Goal: Information Seeking & Learning: Learn about a topic

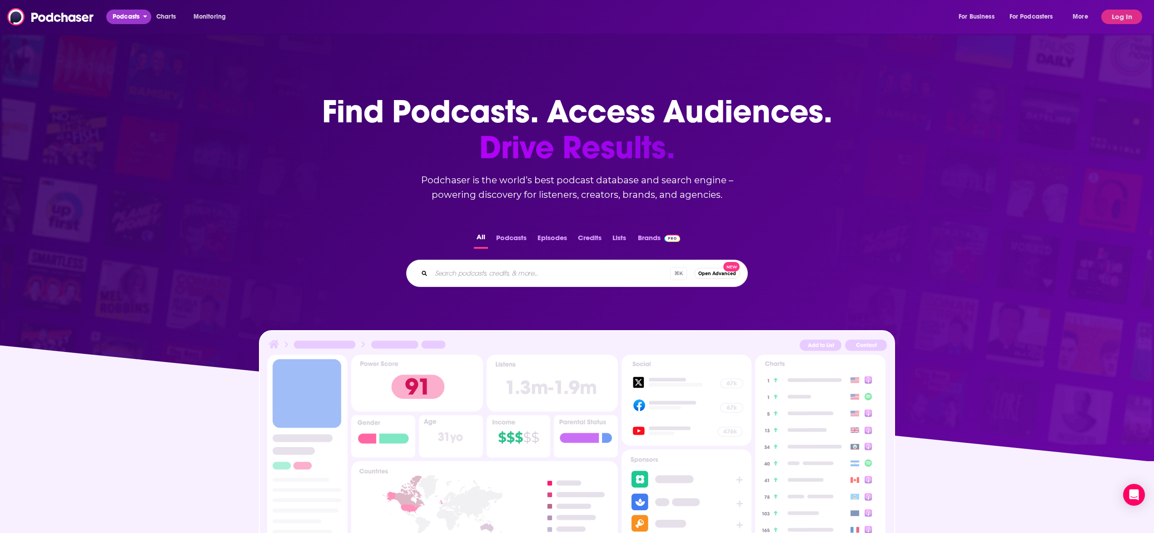
click at [131, 19] on span "Podcasts" at bounding box center [126, 16] width 27 height 13
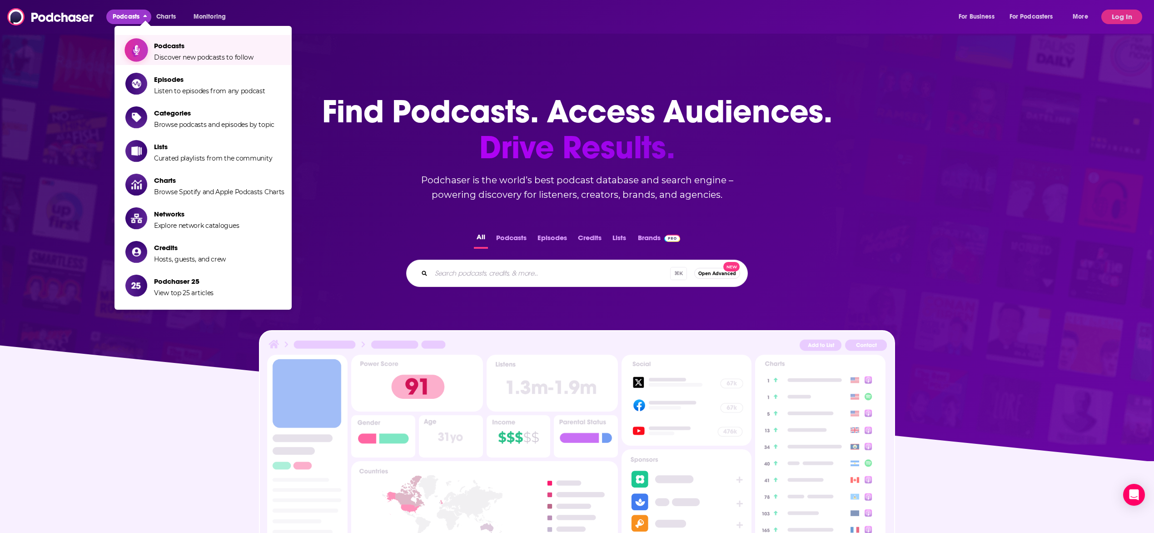
click at [183, 42] on span "Podcasts" at bounding box center [204, 45] width 100 height 9
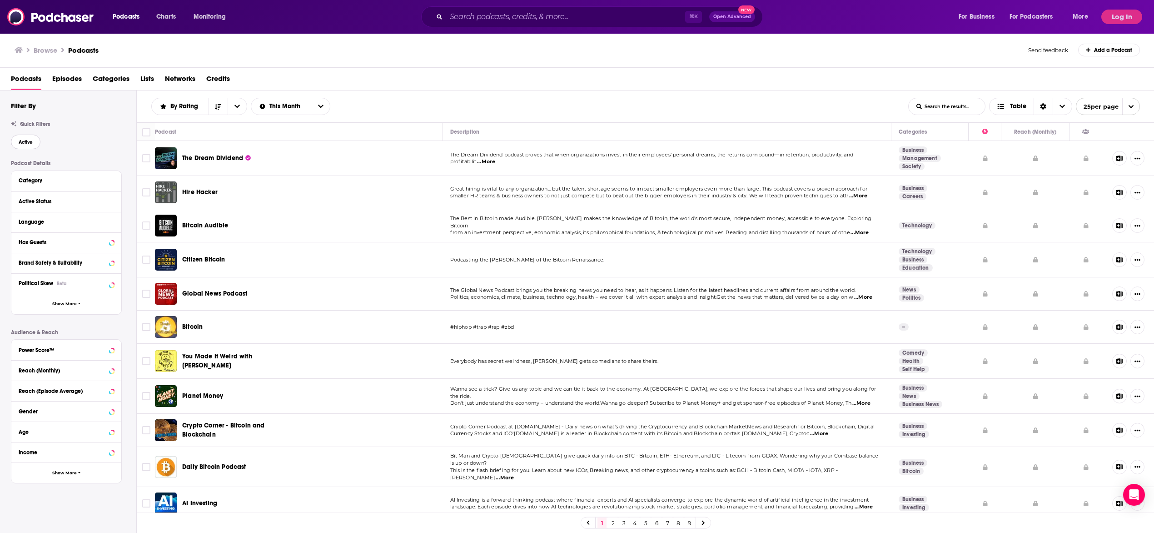
drag, startPoint x: 32, startPoint y: 140, endPoint x: 43, endPoint y: 169, distance: 30.5
click at [32, 140] on span "Active" at bounding box center [26, 142] width 14 height 5
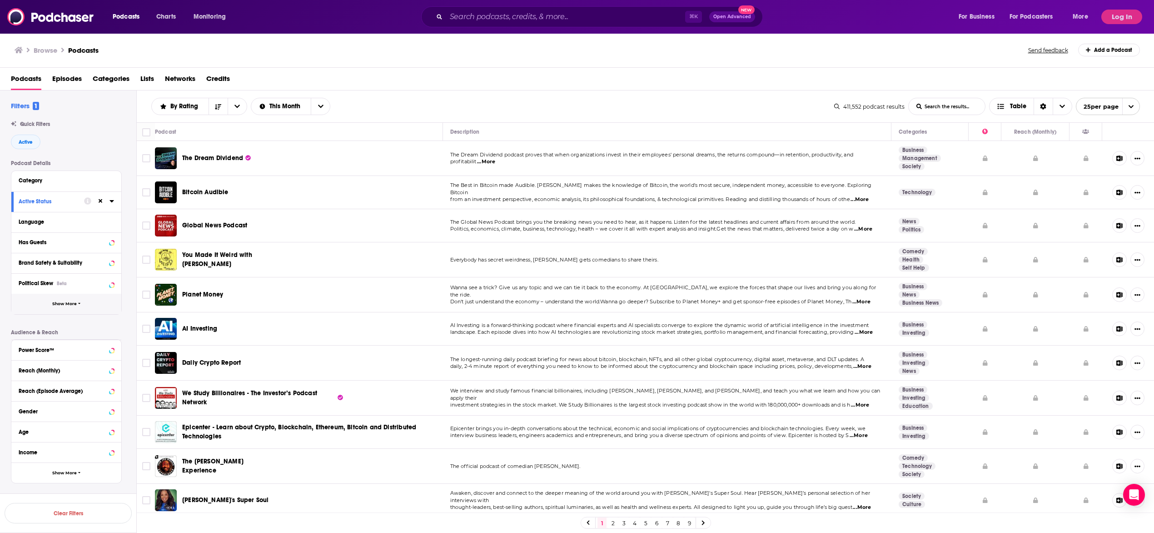
click at [79, 301] on span "button" at bounding box center [79, 303] width 3 height 5
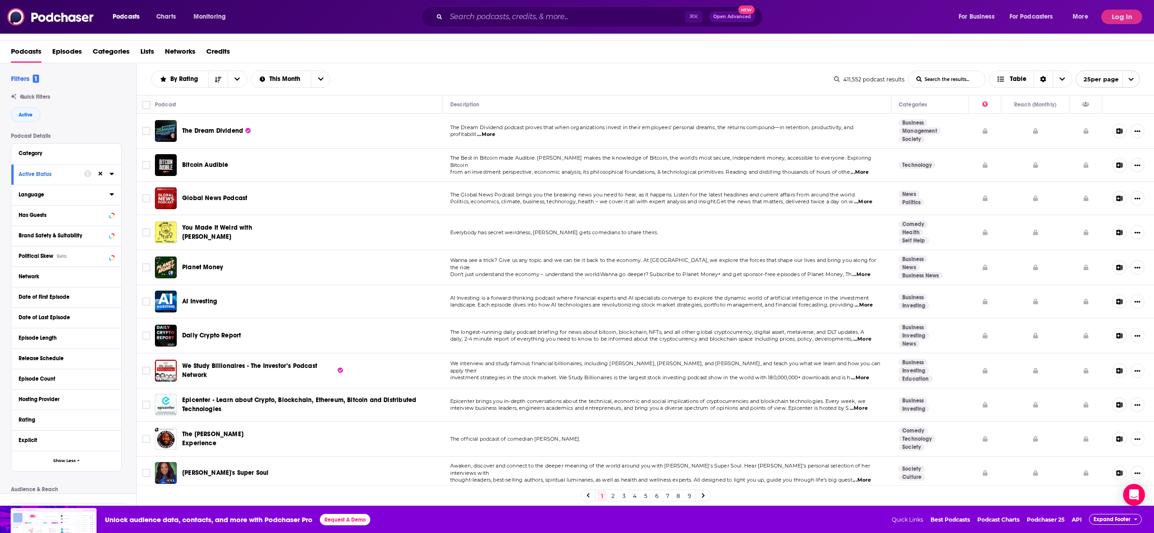
click at [53, 195] on div "Language" at bounding box center [61, 194] width 85 height 6
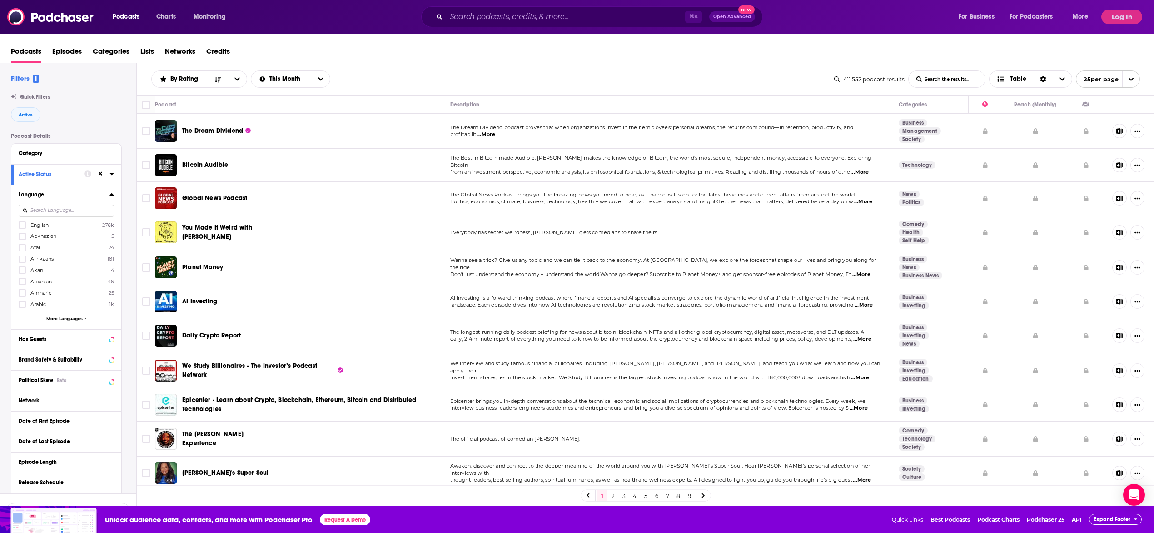
click at [54, 205] on input at bounding box center [66, 211] width 95 height 12
click at [21, 226] on icon at bounding box center [22, 225] width 5 height 4
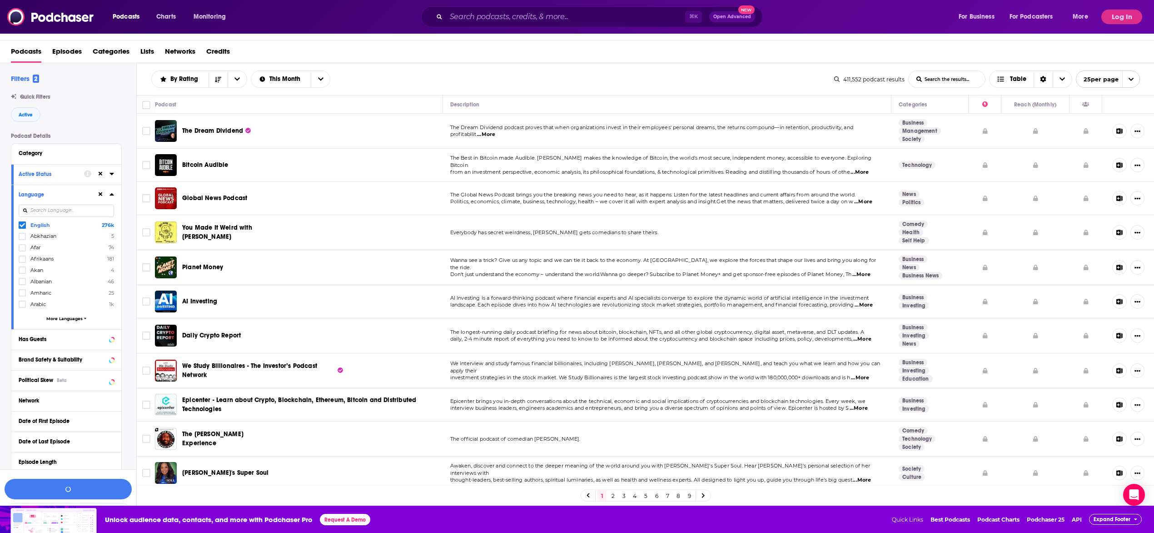
click at [45, 194] on div "Language" at bounding box center [55, 194] width 72 height 6
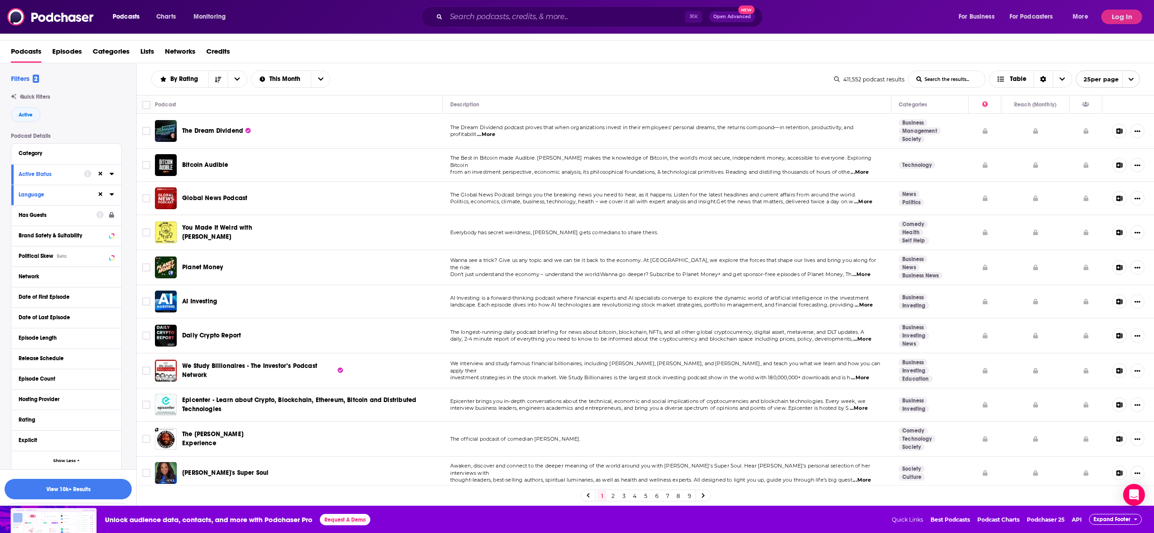
click at [45, 213] on div "Has Guests" at bounding box center [55, 215] width 72 height 6
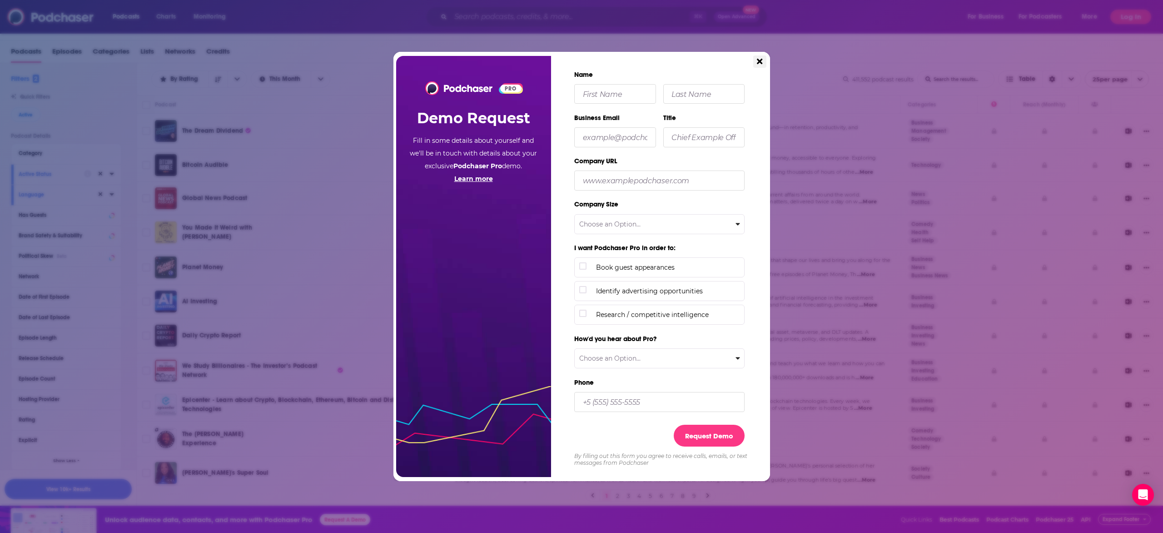
click at [763, 59] on button "Close" at bounding box center [759, 61] width 13 height 12
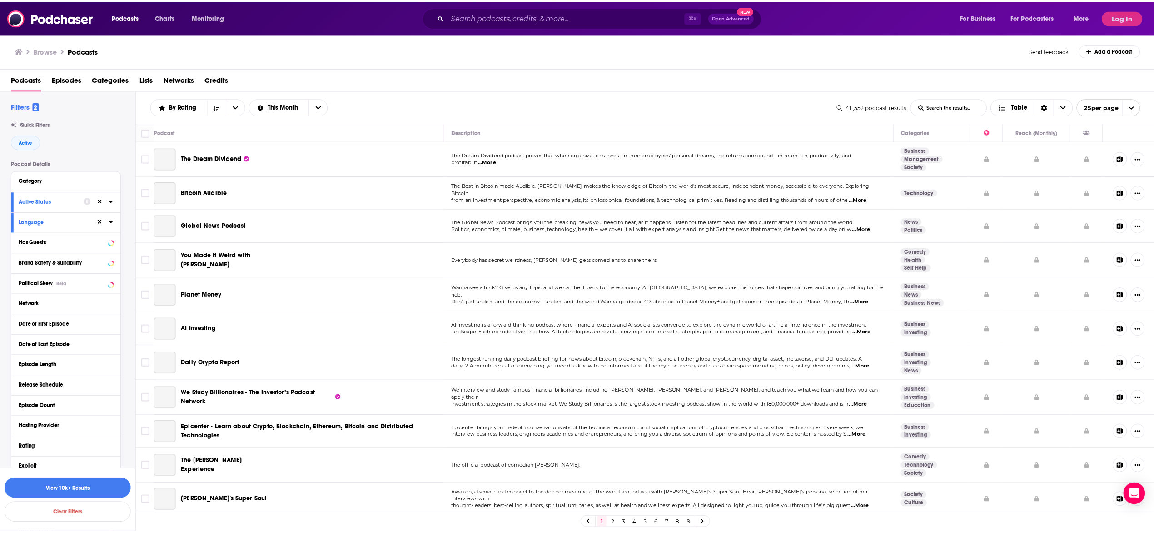
scroll to position [27, 0]
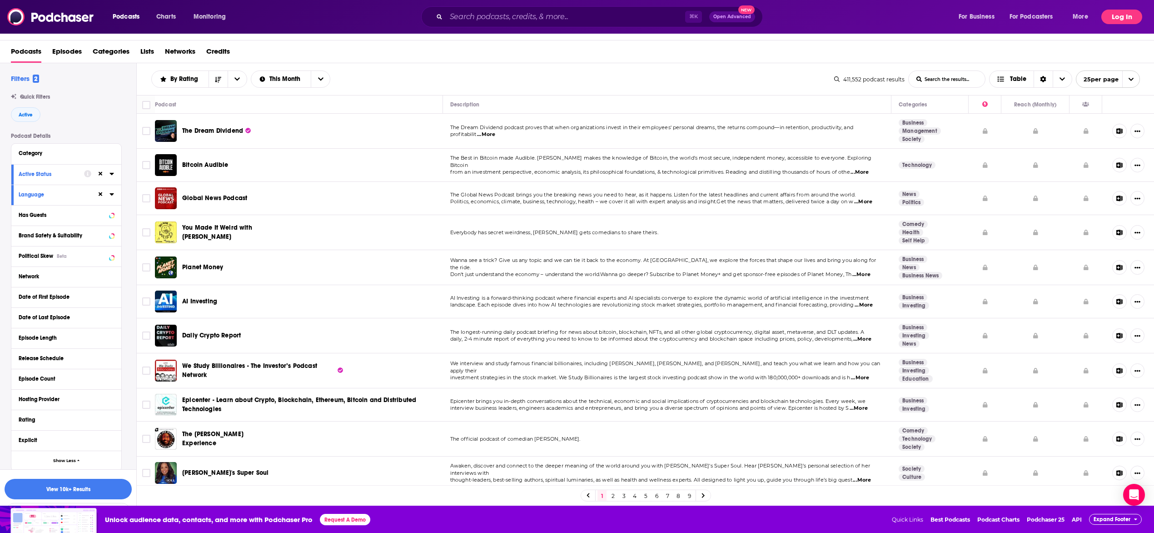
click at [1116, 19] on button "Log In" at bounding box center [1122, 17] width 41 height 15
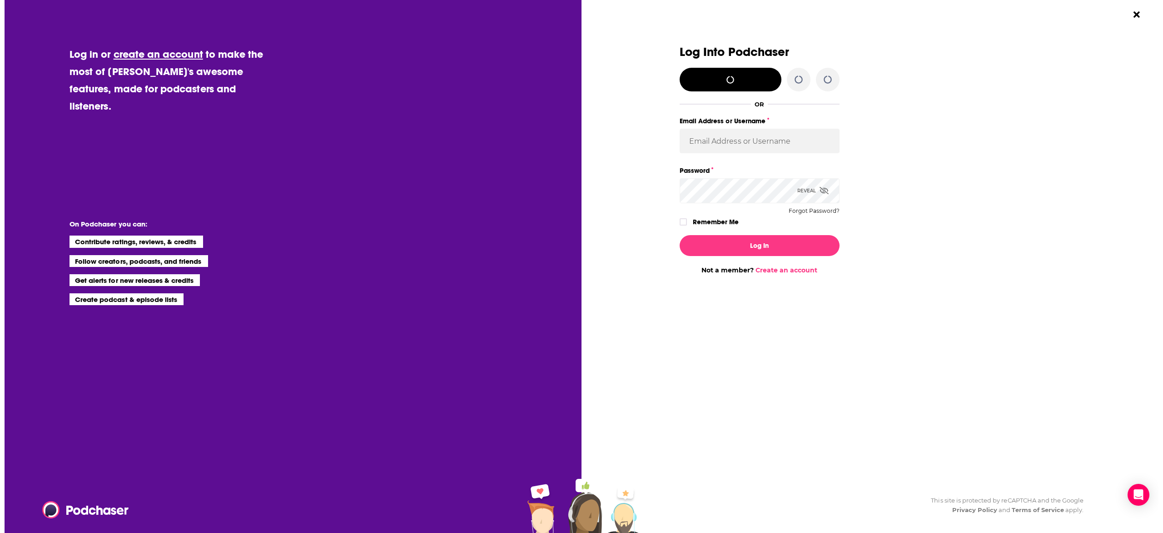
scroll to position [0, 0]
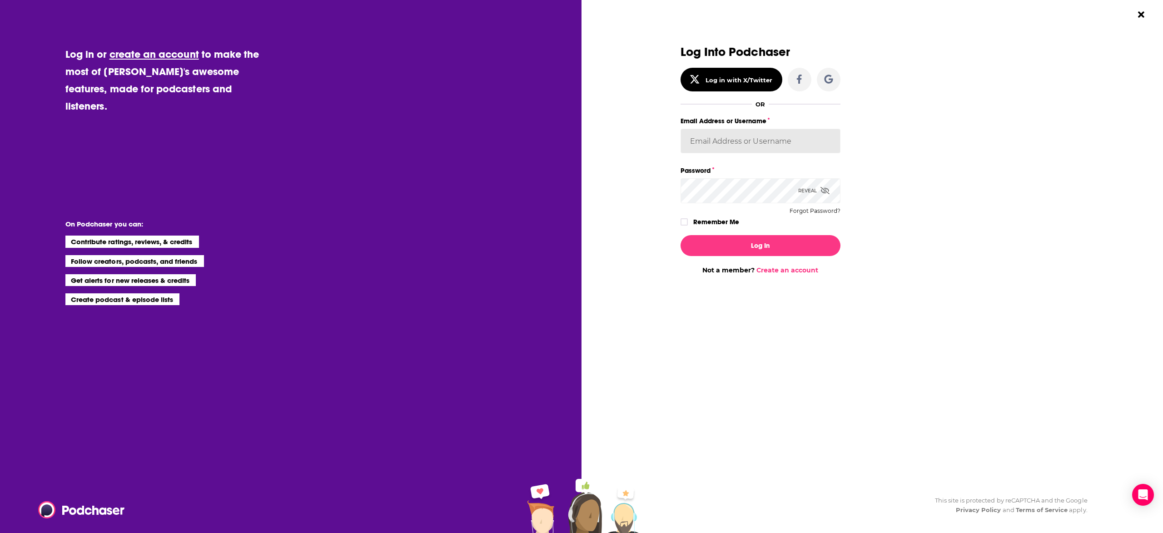
type input "LLassiter"
click at [763, 246] on button "Log In" at bounding box center [761, 245] width 160 height 21
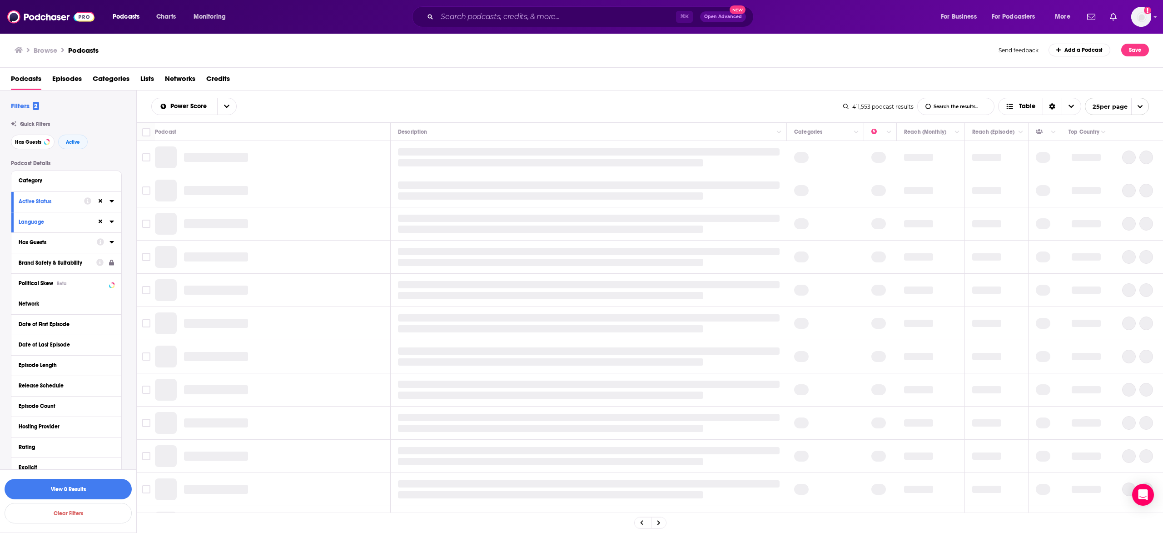
click at [61, 239] on div "Has Guests" at bounding box center [55, 242] width 72 height 6
click at [79, 256] on span "All" at bounding box center [61, 259] width 85 height 12
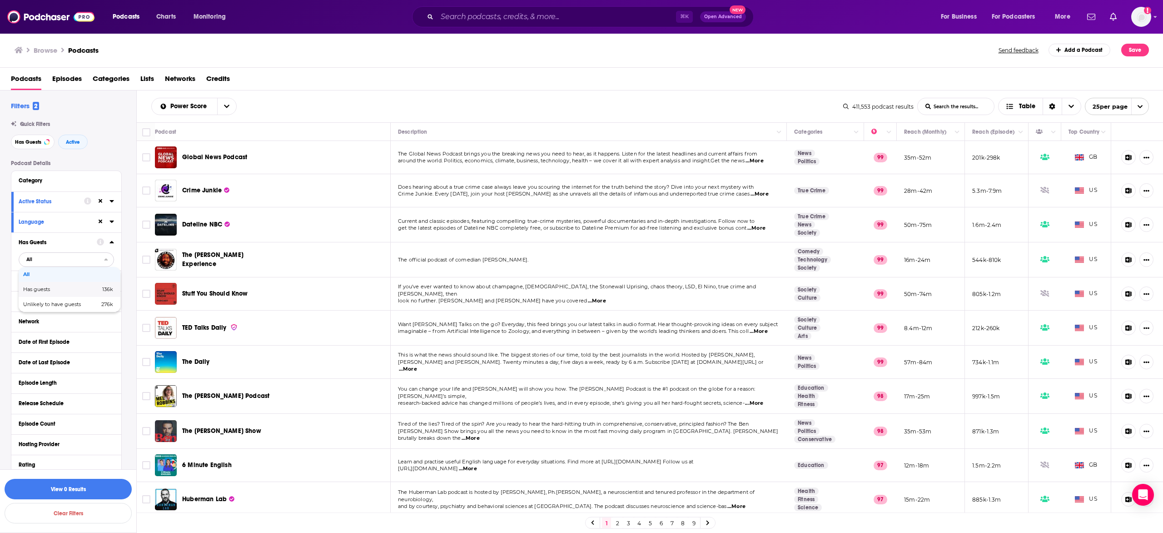
click at [68, 288] on span "Has guests" at bounding box center [49, 289] width 52 height 5
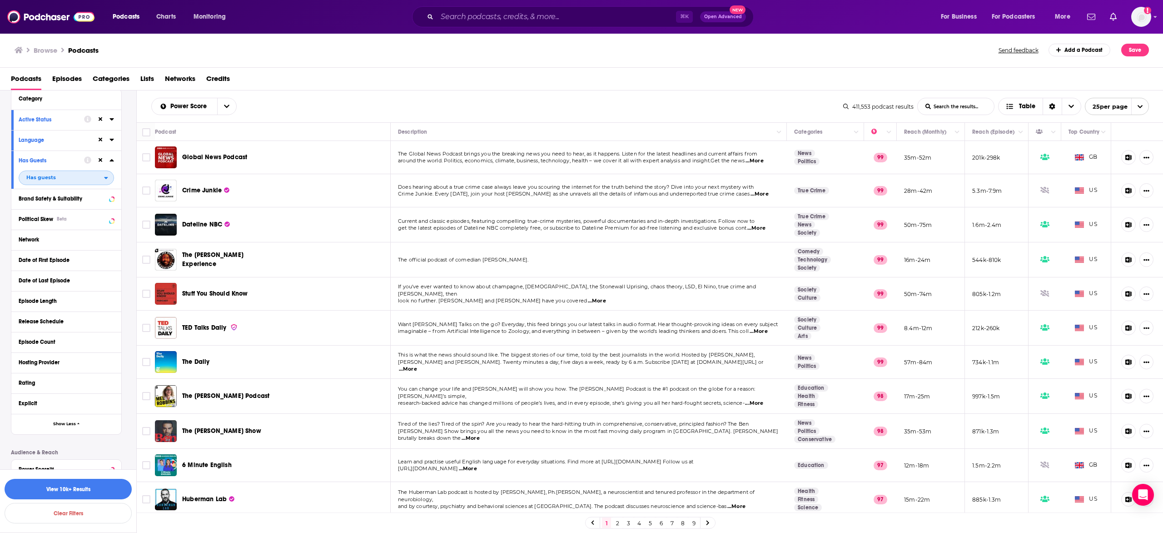
scroll to position [84, 0]
click at [55, 239] on div "Network" at bounding box center [55, 237] width 72 height 6
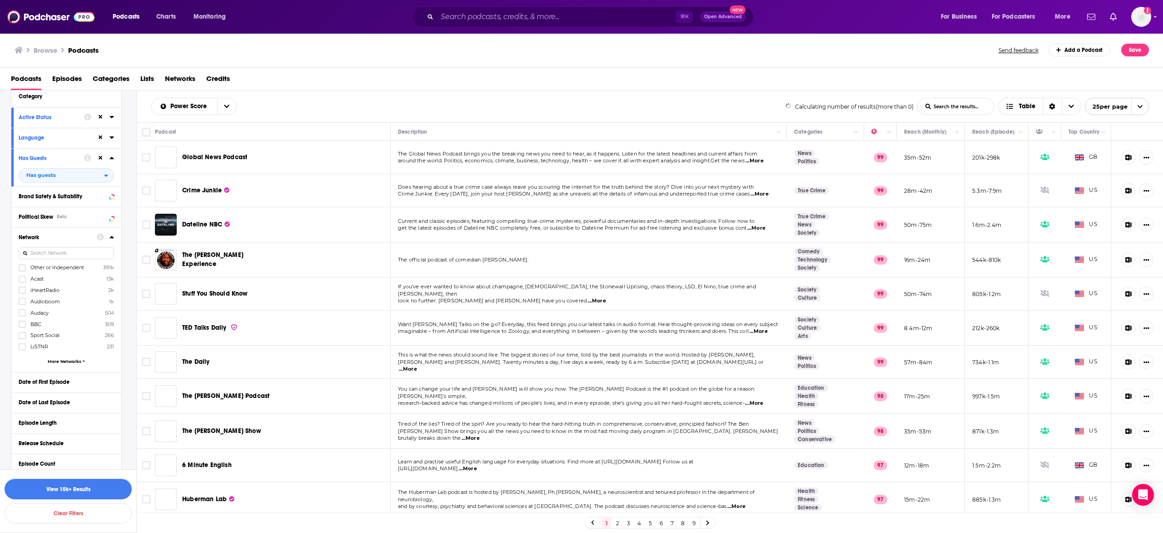
click at [57, 238] on div "Network" at bounding box center [55, 237] width 72 height 6
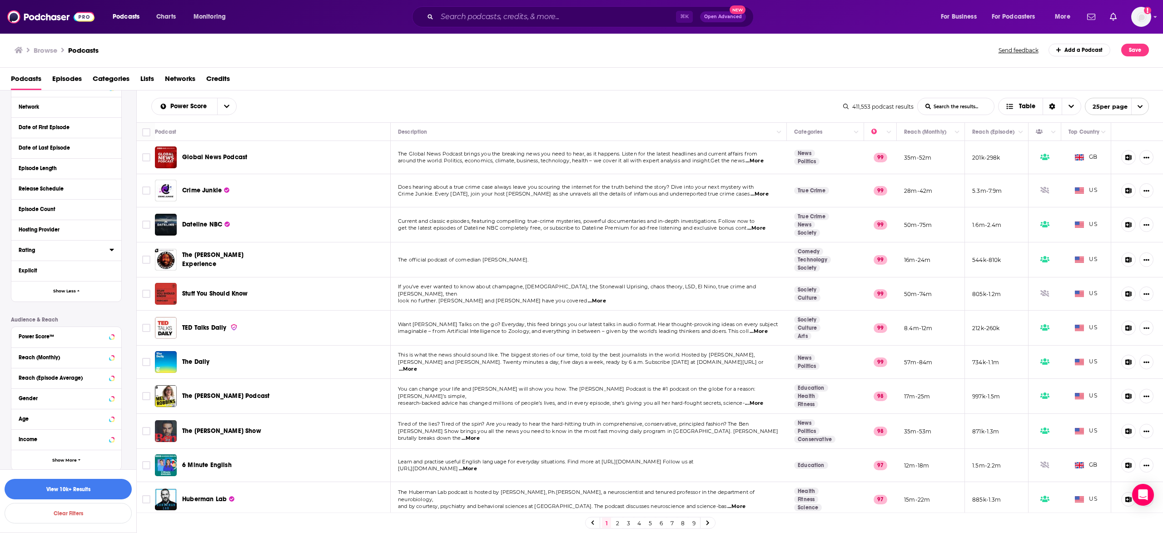
scroll to position [219, 0]
click at [68, 353] on div "Reach (Monthly)" at bounding box center [55, 353] width 72 height 6
click at [50, 364] on input "number" at bounding box center [41, 369] width 45 height 15
type input "2000"
click at [91, 308] on div "Podcast Details Category Active Status Language Has Guests Has guests Brand Saf…" at bounding box center [73, 212] width 125 height 542
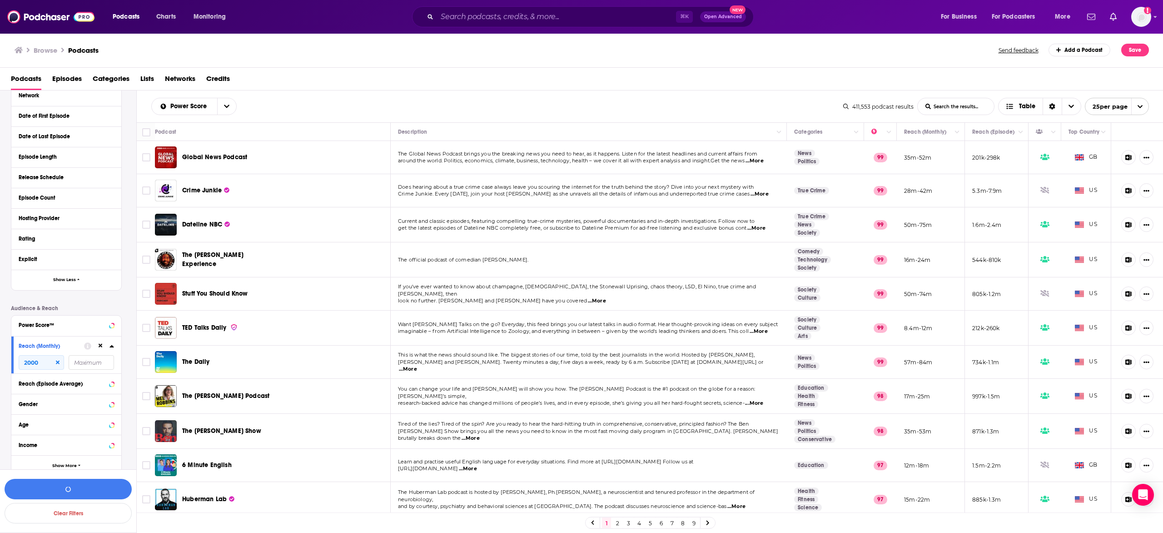
scroll to position [235, 0]
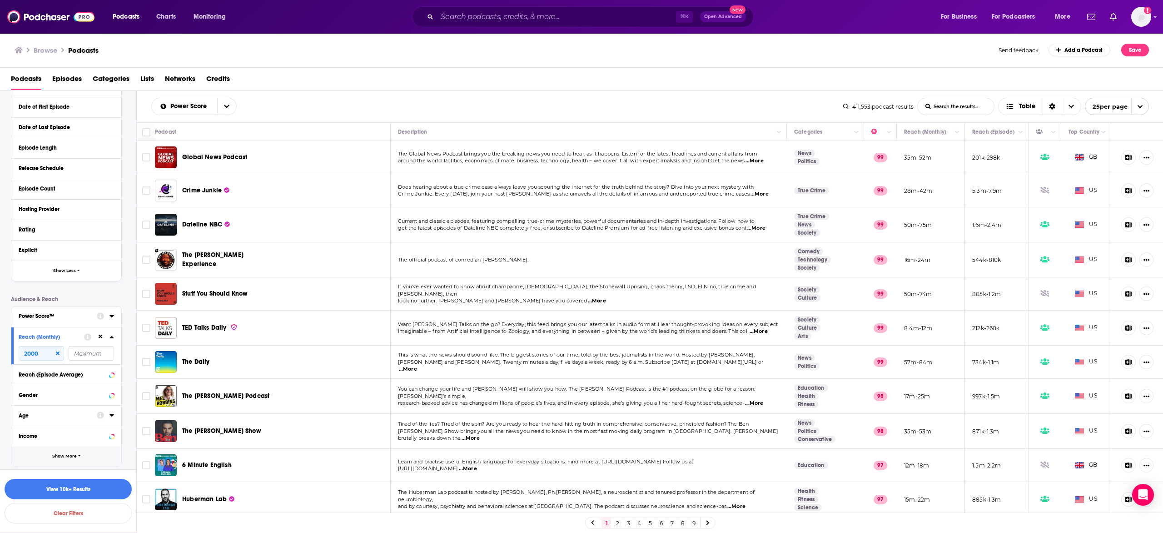
click at [75, 454] on span "Show More" at bounding box center [64, 456] width 25 height 5
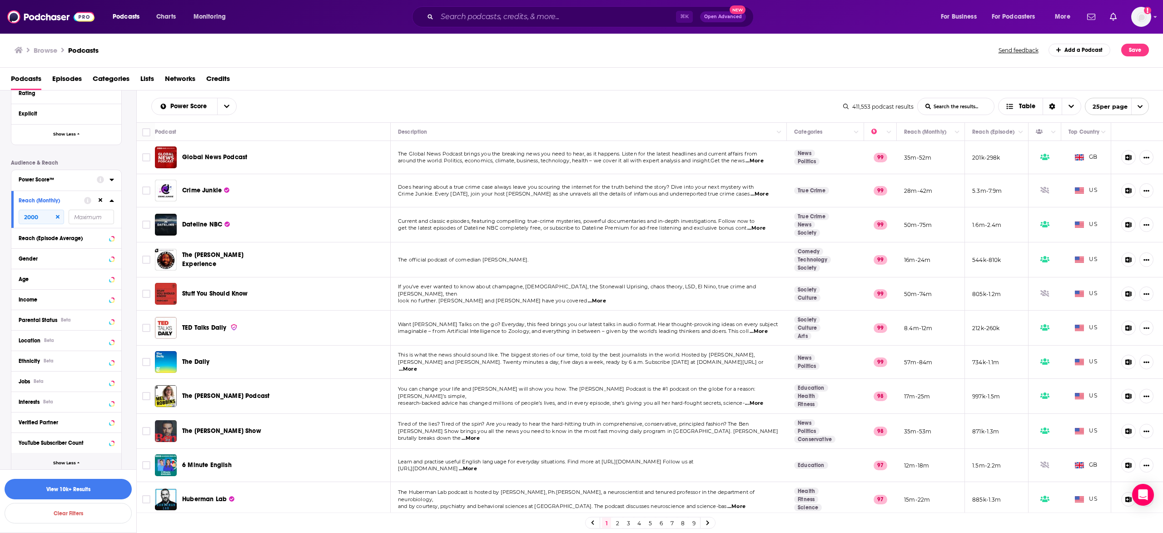
scroll to position [379, 0]
click at [56, 208] on icon at bounding box center [58, 210] width 4 height 4
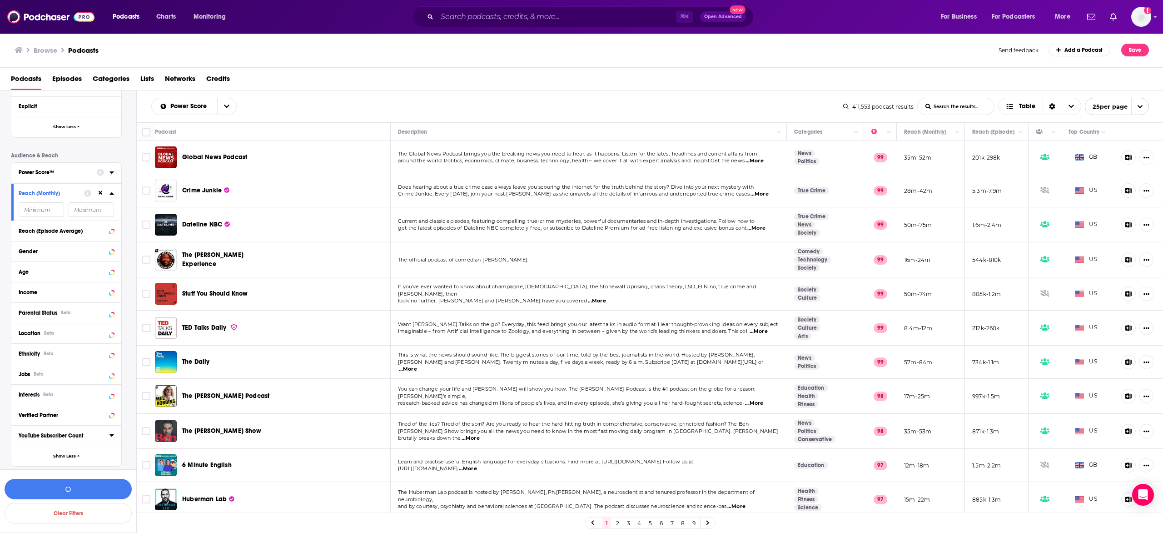
click at [35, 205] on input "number" at bounding box center [41, 209] width 45 height 15
type input "10000"
click at [92, 490] on button "View 10k+ Results" at bounding box center [68, 489] width 127 height 20
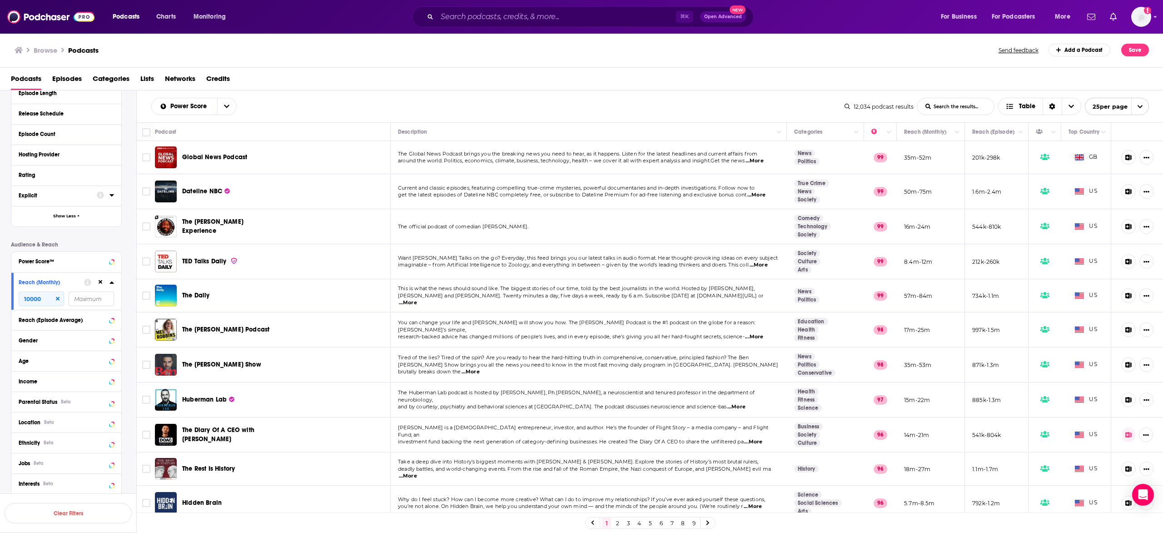
scroll to position [159, 0]
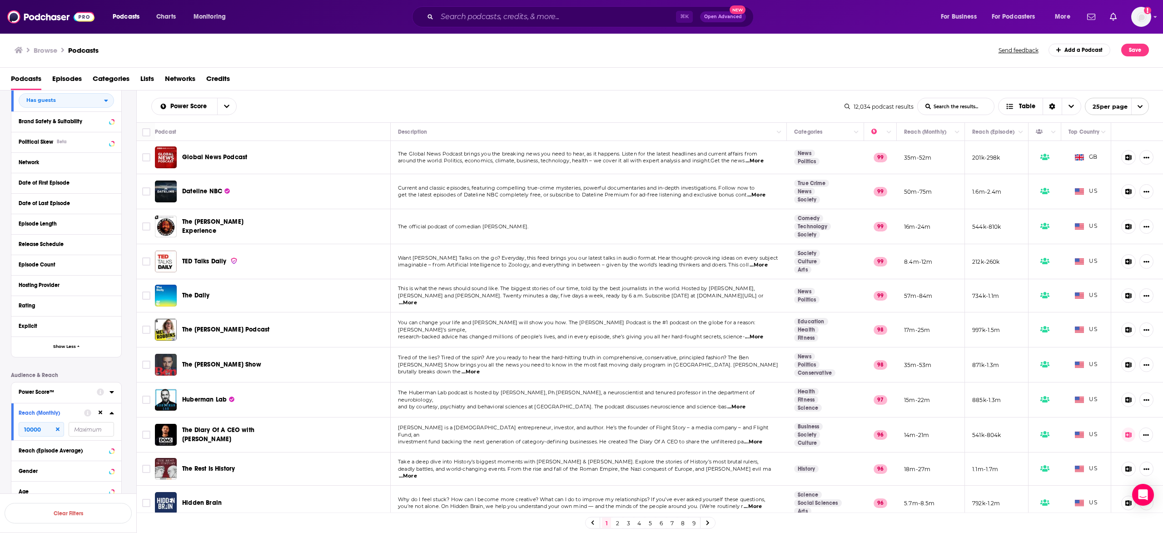
click at [83, 387] on button "Power Score™" at bounding box center [58, 391] width 78 height 11
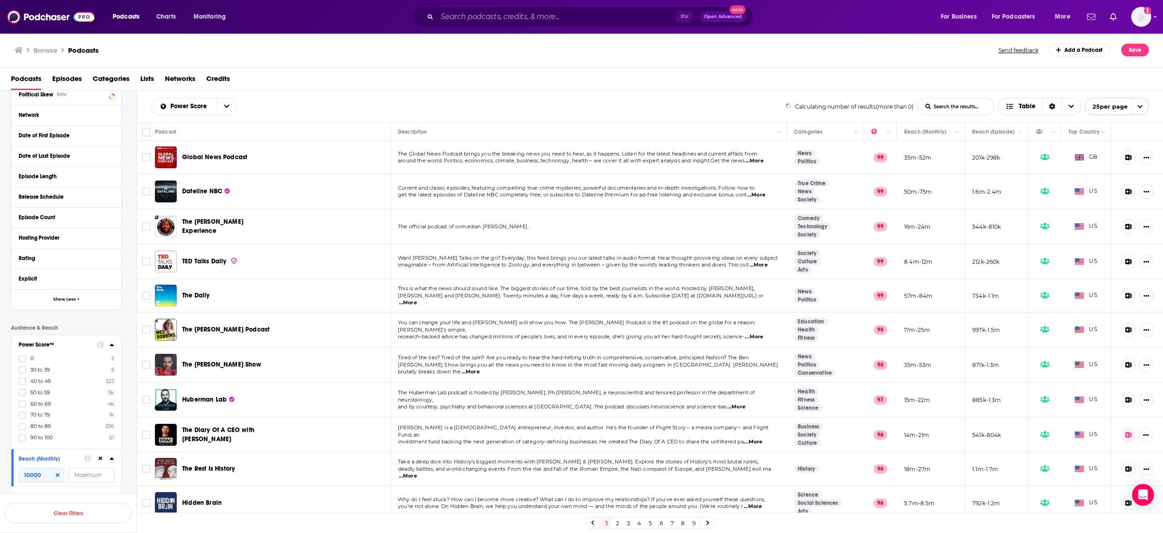
scroll to position [259, 0]
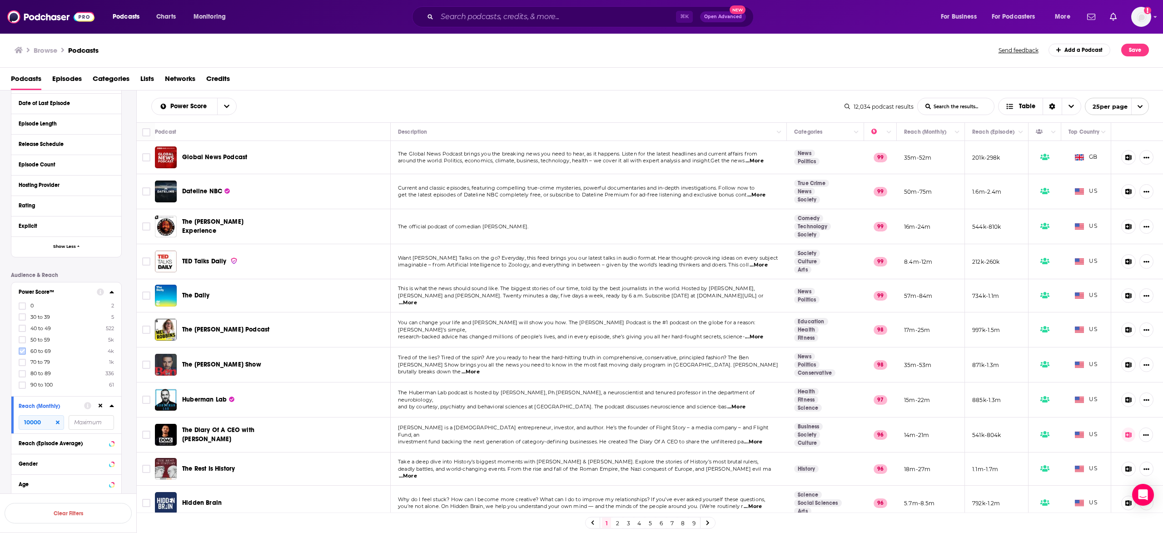
drag, startPoint x: 24, startPoint y: 348, endPoint x: 22, endPoint y: 358, distance: 9.6
click at [24, 349] on icon at bounding box center [22, 350] width 5 height 5
click at [23, 362] on icon at bounding box center [22, 362] width 5 height 4
click at [22, 373] on icon at bounding box center [22, 373] width 5 height 4
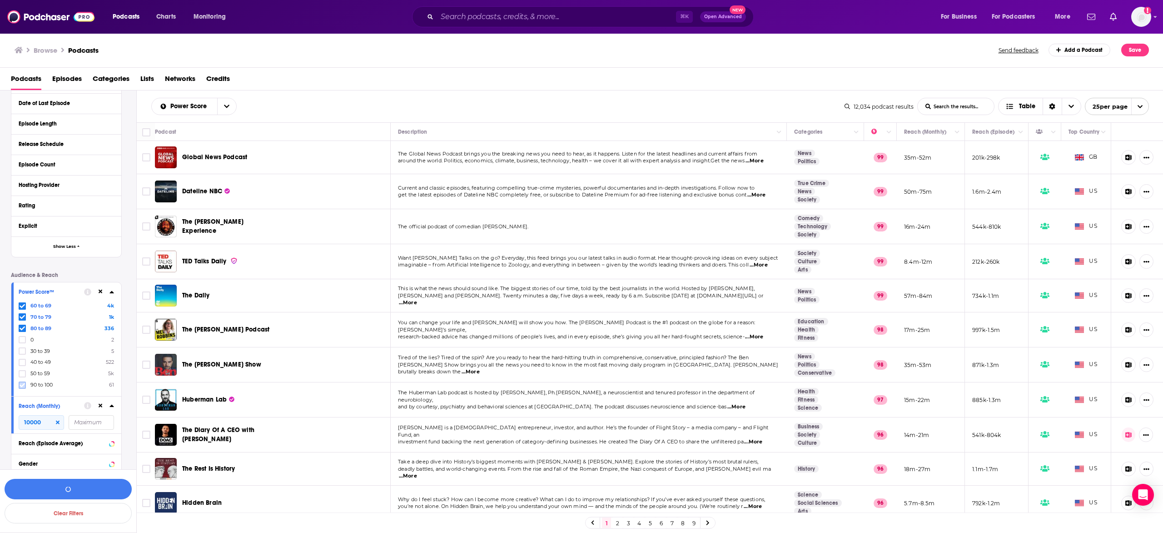
click at [23, 386] on icon at bounding box center [22, 384] width 5 height 5
click at [78, 489] on button "View 6k Results" at bounding box center [68, 489] width 127 height 20
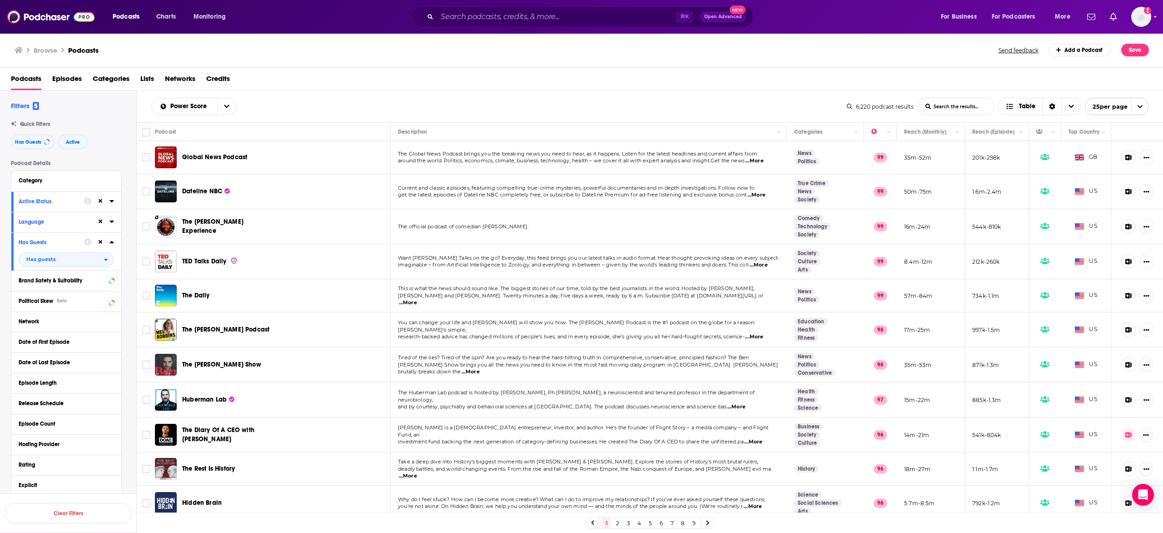
click at [106, 173] on div "Category" at bounding box center [66, 181] width 110 height 20
click at [110, 176] on icon at bounding box center [112, 179] width 5 height 7
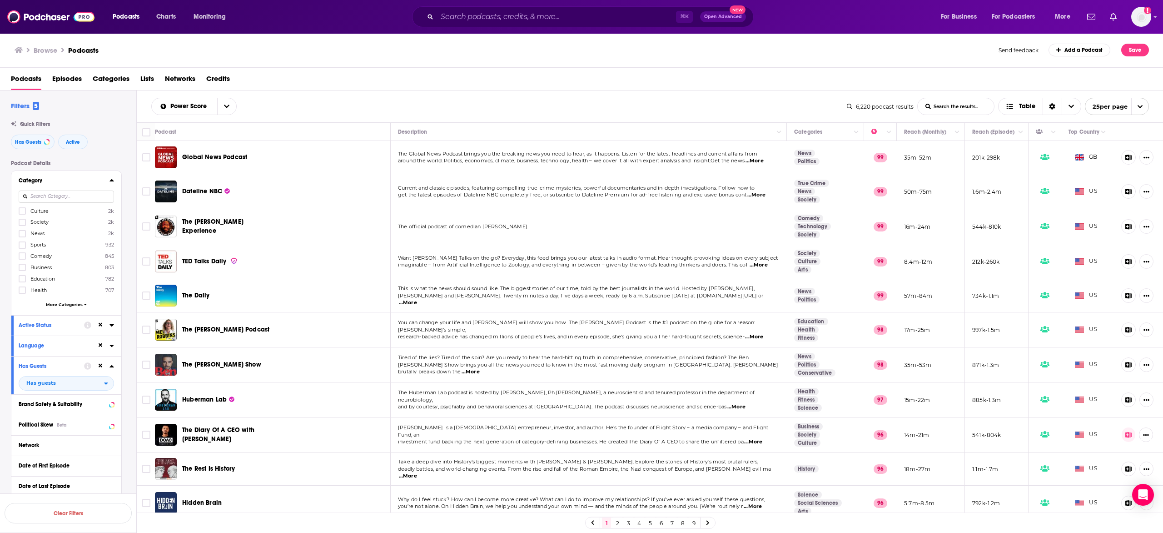
click at [110, 180] on icon at bounding box center [112, 179] width 5 height 7
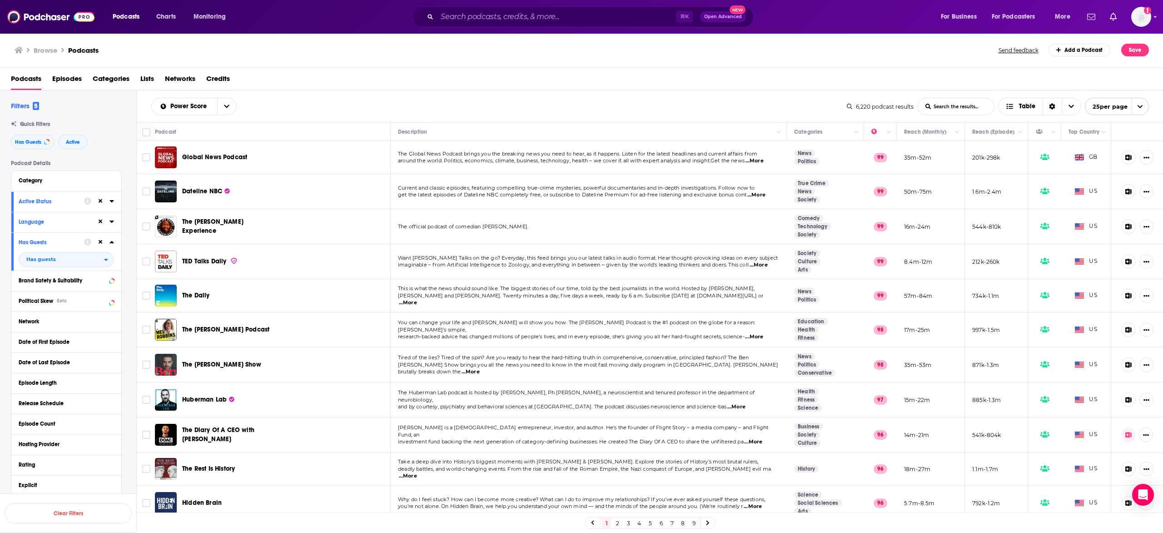
click at [104, 185] on button "Category" at bounding box center [66, 180] width 95 height 11
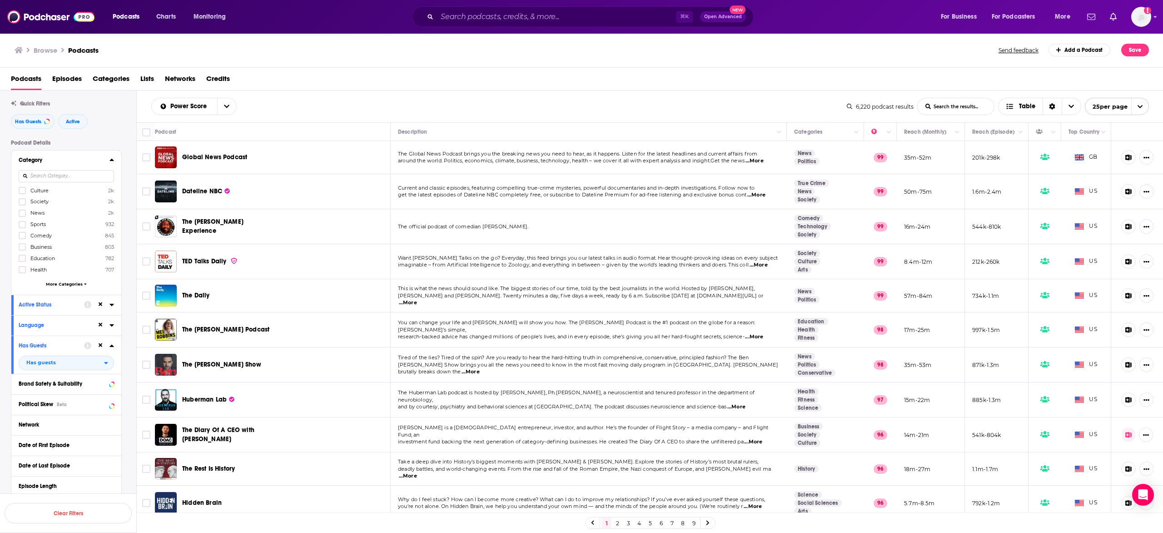
scroll to position [21, 0]
click at [69, 283] on span "More Categories" at bounding box center [64, 283] width 37 height 5
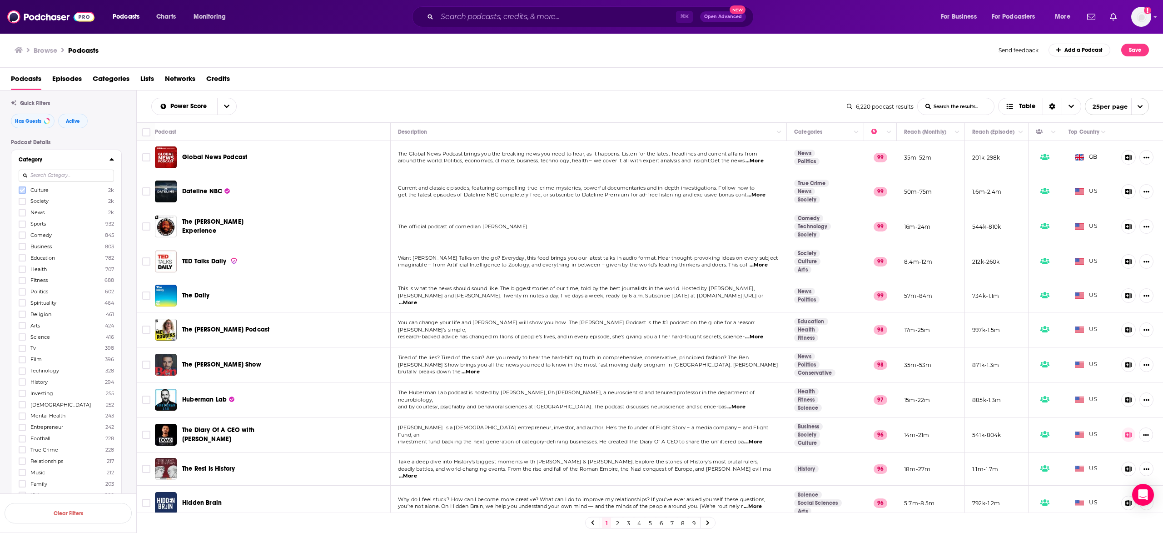
click at [21, 190] on icon at bounding box center [22, 189] width 5 height 5
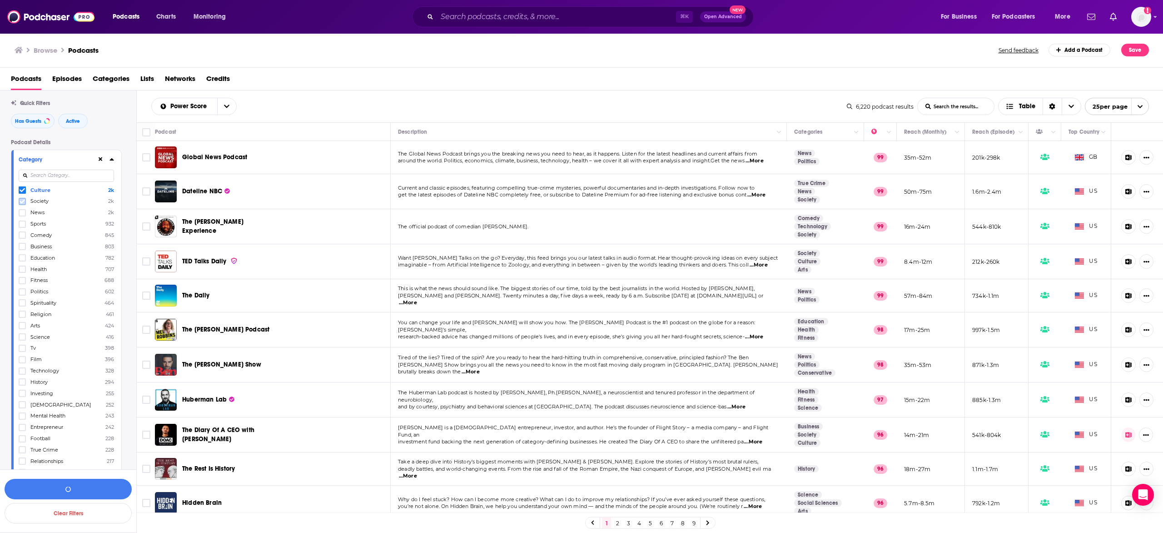
click at [23, 199] on icon at bounding box center [22, 201] width 5 height 5
click at [25, 211] on icon at bounding box center [22, 212] width 5 height 5
click at [23, 221] on icon at bounding box center [22, 223] width 5 height 5
click at [21, 245] on icon at bounding box center [22, 246] width 5 height 5
click at [23, 269] on icon at bounding box center [22, 268] width 5 height 5
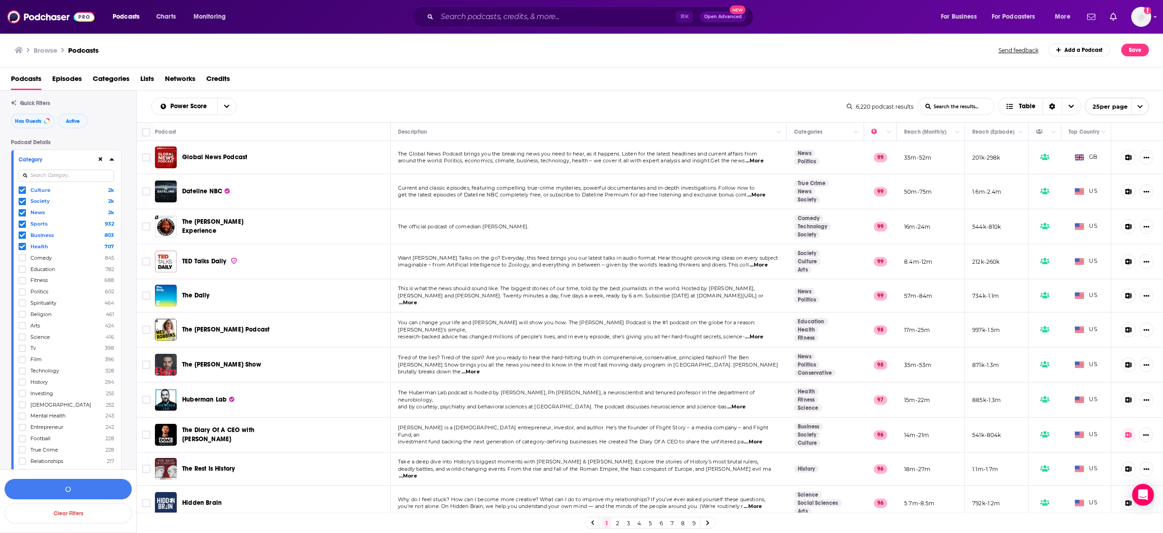
click at [20, 245] on icon at bounding box center [22, 246] width 5 height 4
click at [20, 279] on icon at bounding box center [22, 280] width 5 height 4
click at [22, 289] on icon at bounding box center [22, 291] width 5 height 5
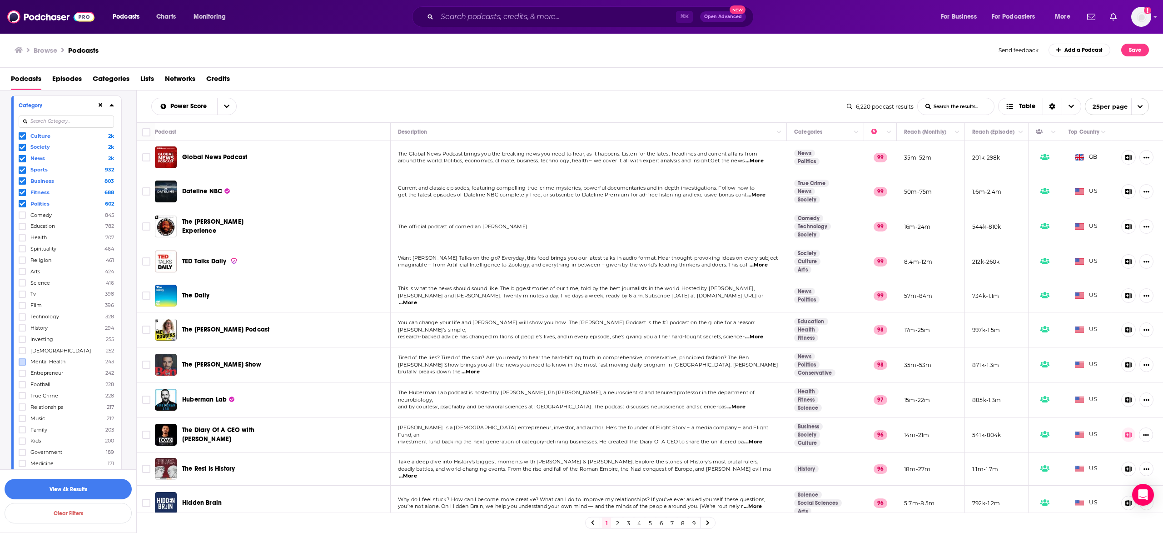
scroll to position [75, 0]
click at [22, 370] on icon at bounding box center [22, 372] width 5 height 5
click at [23, 312] on icon at bounding box center [22, 313] width 5 height 4
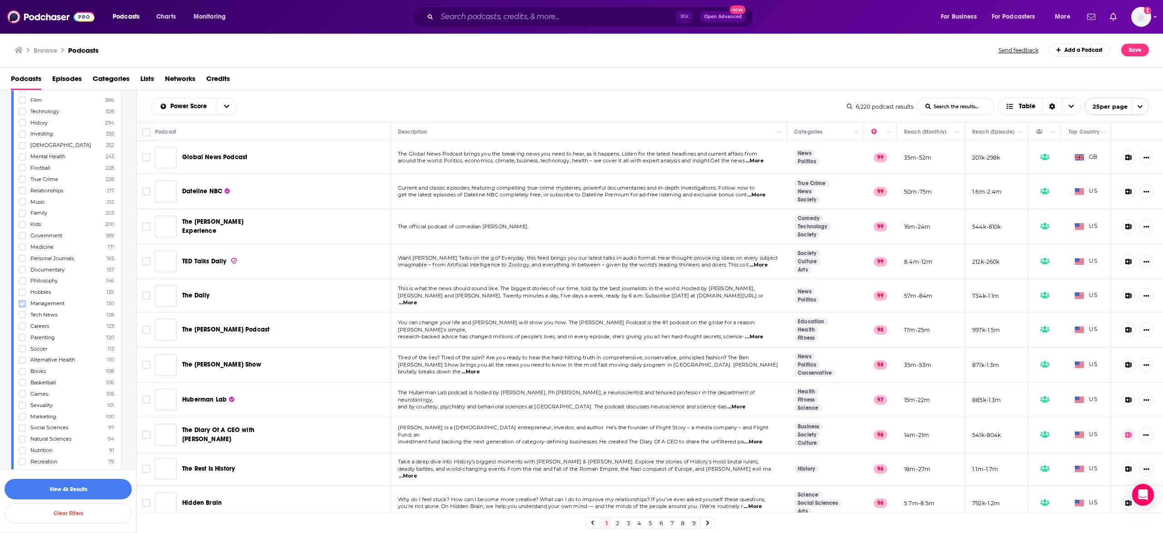
scroll to position [304, 0]
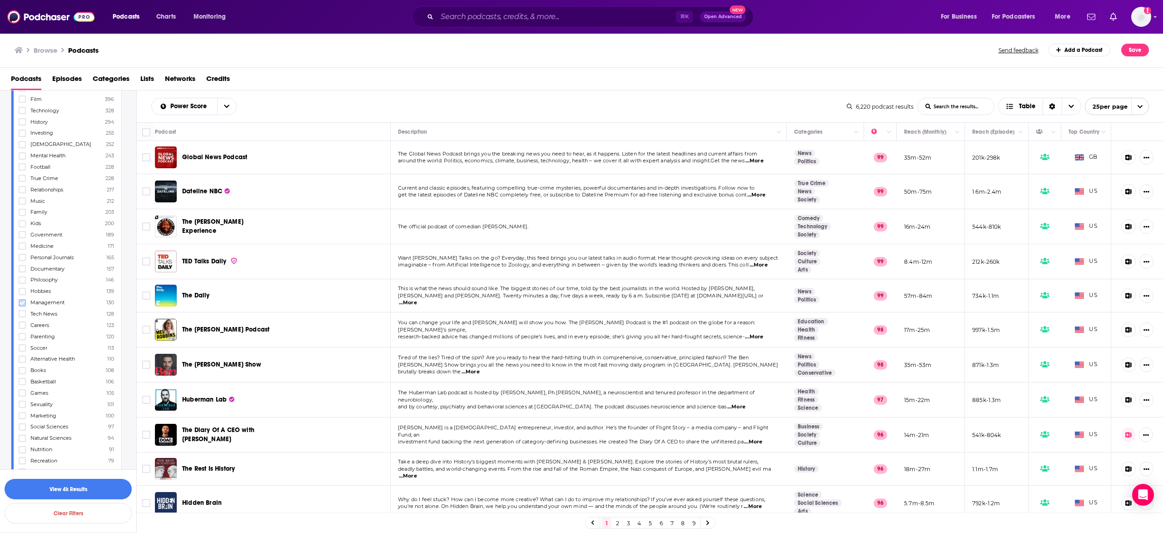
click at [22, 303] on icon at bounding box center [22, 302] width 5 height 4
click at [24, 314] on icon at bounding box center [22, 315] width 5 height 4
click at [24, 327] on icon at bounding box center [22, 329] width 5 height 5
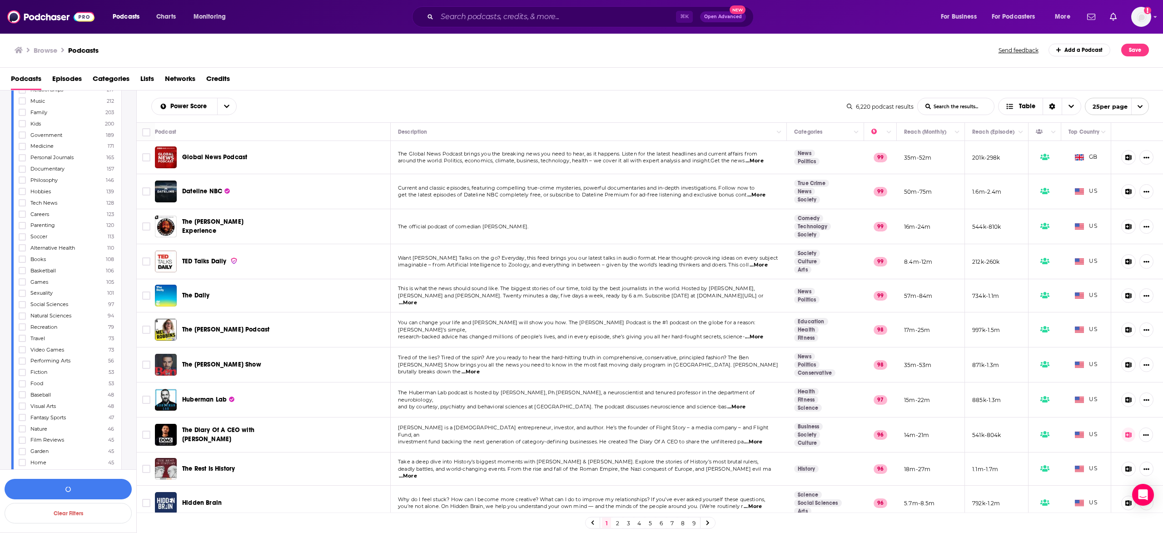
scroll to position [438, 0]
click at [24, 325] on icon at bounding box center [22, 326] width 5 height 4
click at [20, 337] on icon at bounding box center [22, 335] width 5 height 5
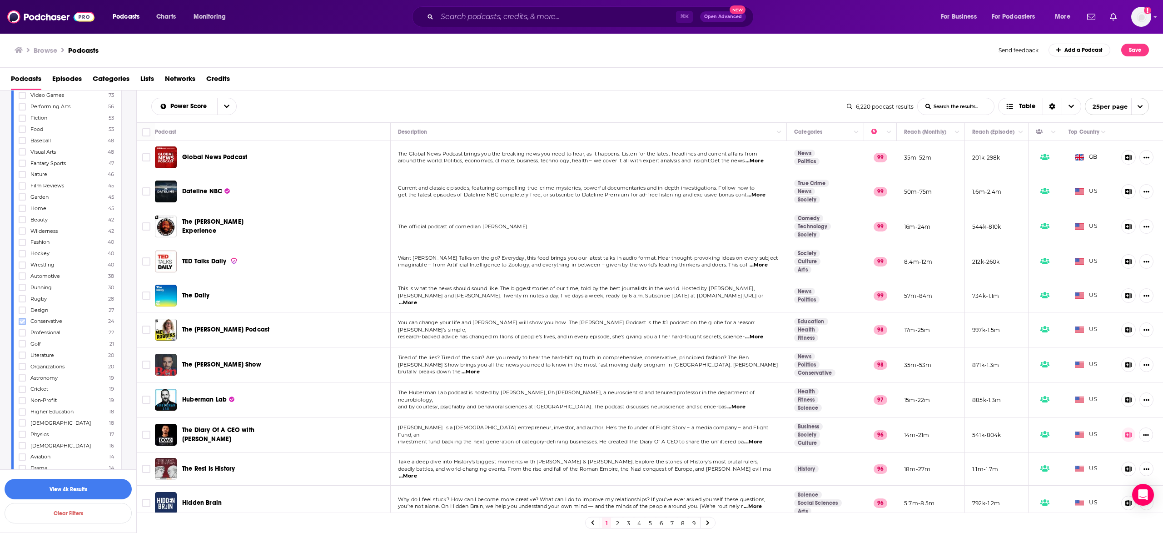
click at [21, 320] on icon at bounding box center [22, 321] width 5 height 5
click at [25, 323] on icon at bounding box center [22, 321] width 5 height 5
click at [25, 334] on icon at bounding box center [22, 333] width 5 height 5
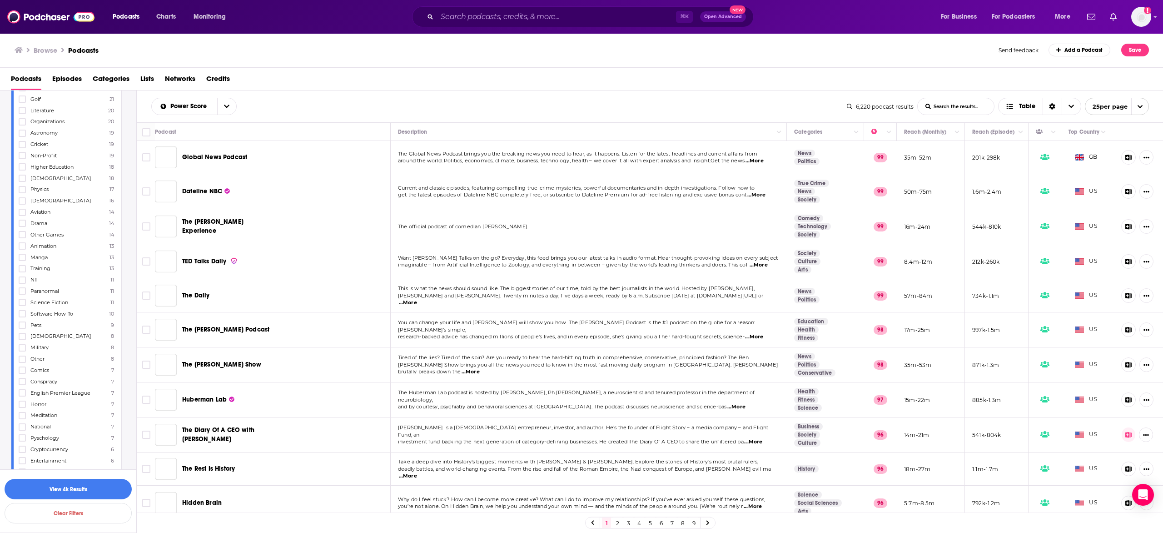
scroll to position [977, 0]
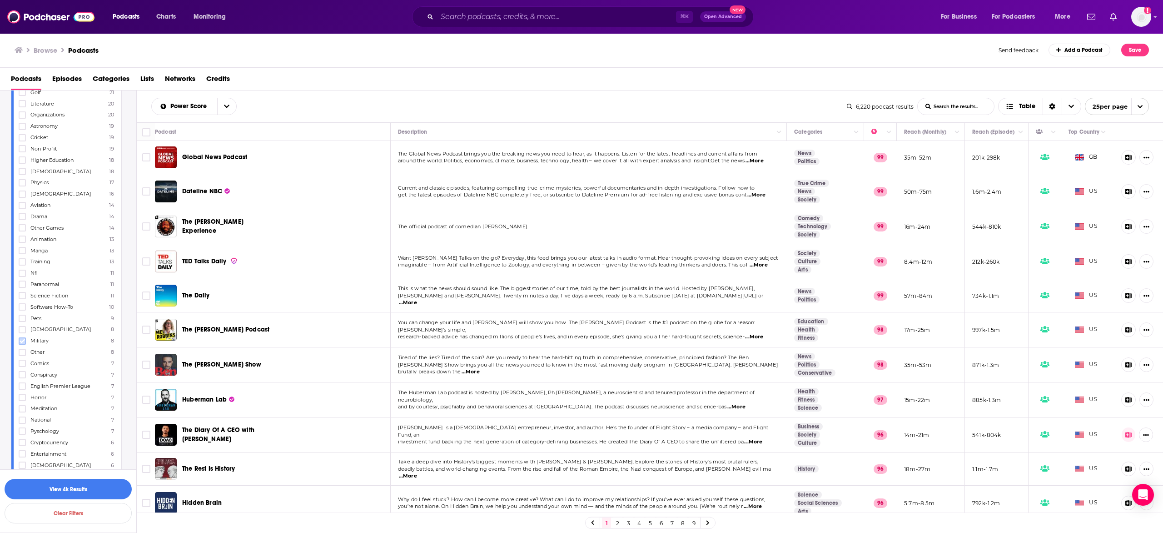
click at [22, 340] on icon at bounding box center [22, 341] width 5 height 4
click at [22, 259] on icon at bounding box center [22, 257] width 5 height 4
click at [22, 275] on icon at bounding box center [22, 274] width 5 height 4
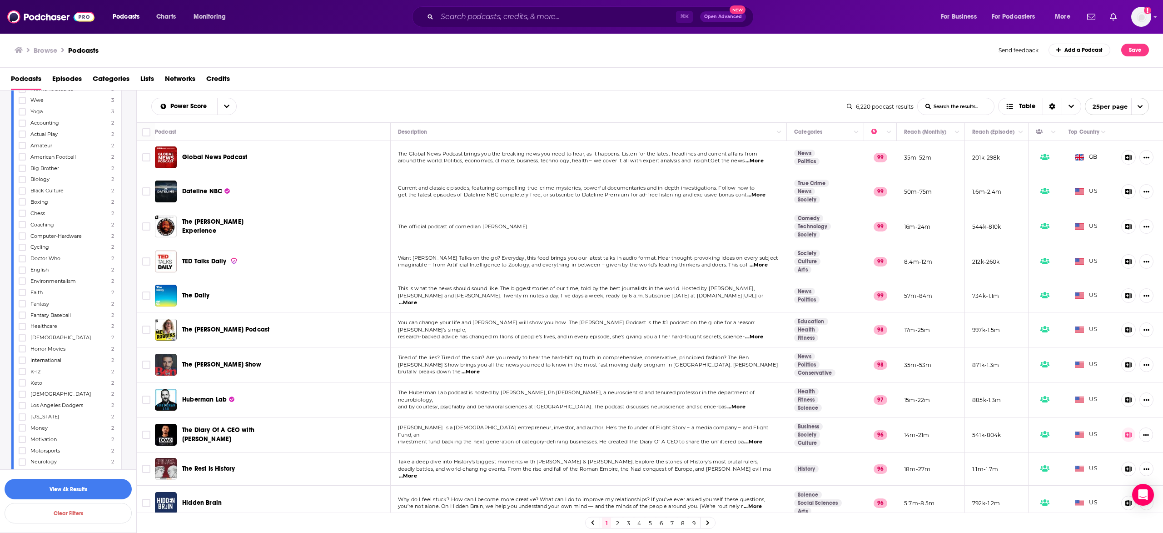
scroll to position [1991, 0]
click at [92, 493] on button "View 4k Results" at bounding box center [68, 489] width 127 height 20
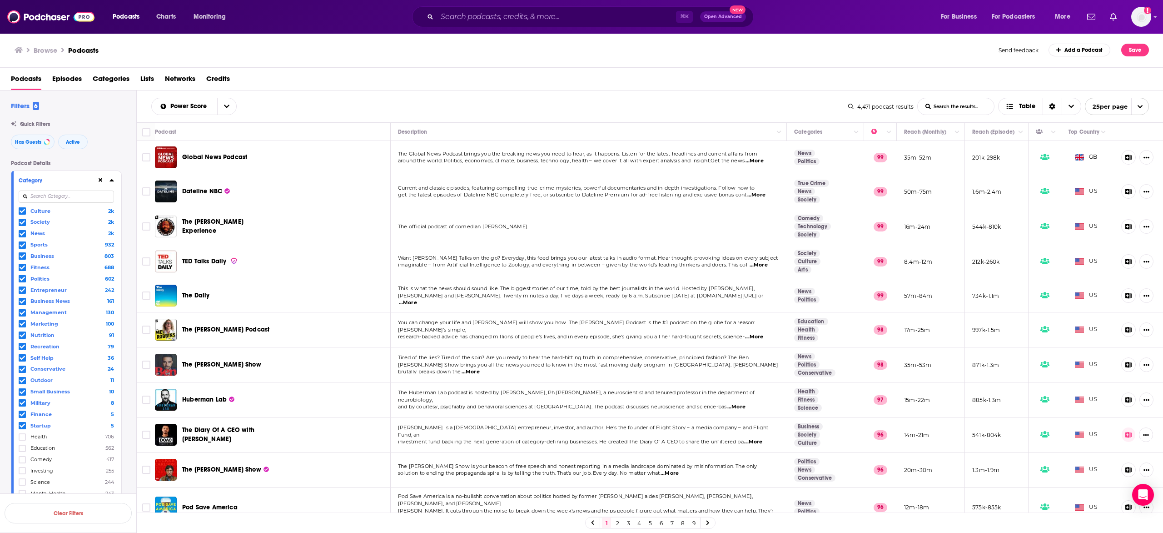
click at [54, 178] on div "Category" at bounding box center [55, 180] width 72 height 6
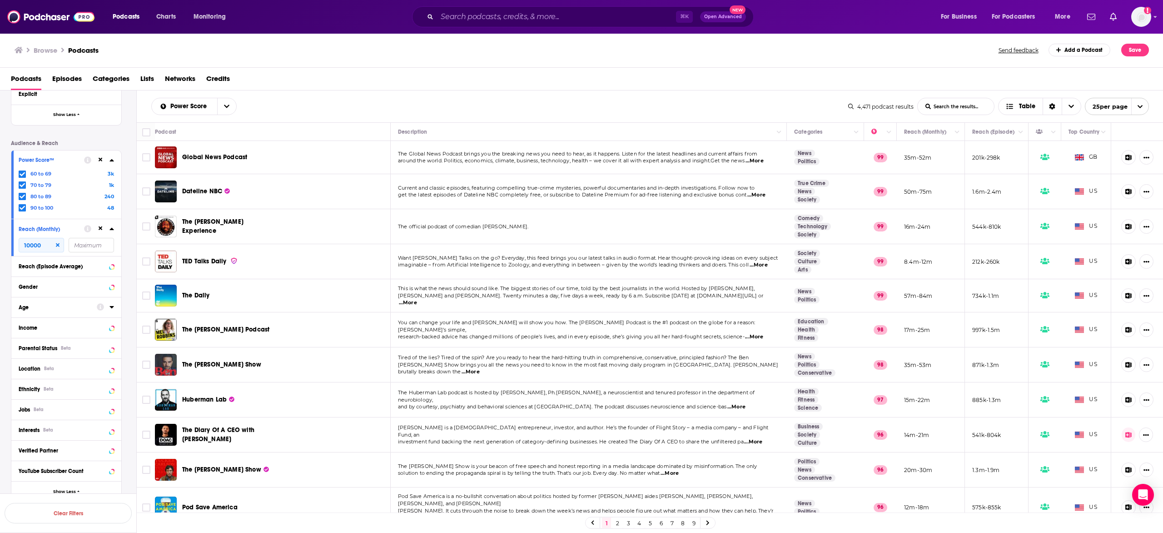
scroll to position [394, 0]
click at [73, 364] on div "Location Beta" at bounding box center [55, 366] width 72 height 6
click at [48, 403] on span "[GEOGRAPHIC_DATA]" at bounding box center [58, 405] width 56 height 6
click at [22, 408] on input "multiSelectOption-unitedstates-0" at bounding box center [22, 408] width 0 height 0
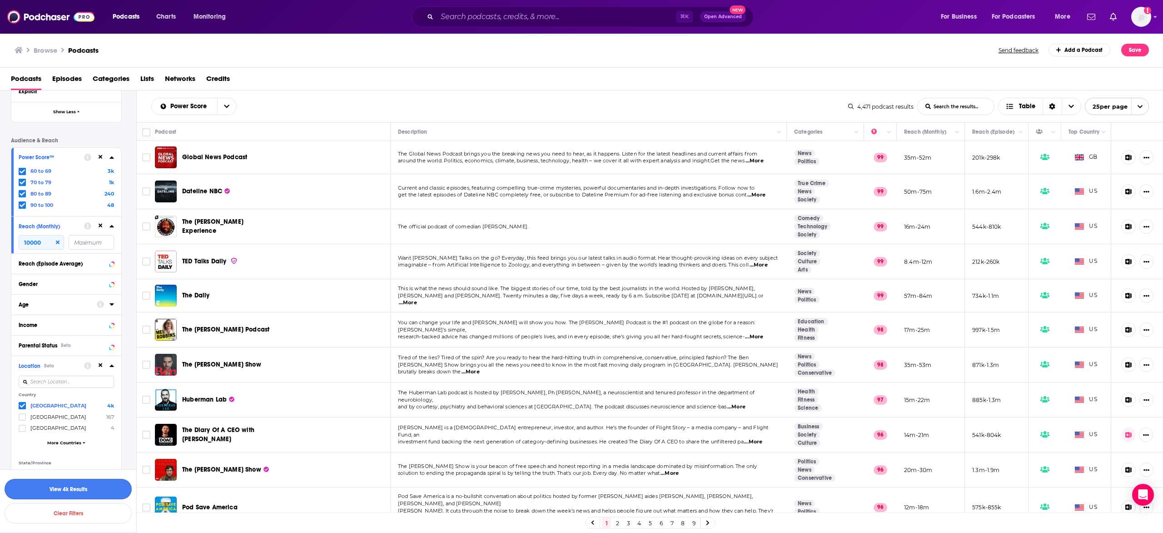
click at [80, 490] on button "View 4k Results" at bounding box center [68, 489] width 127 height 20
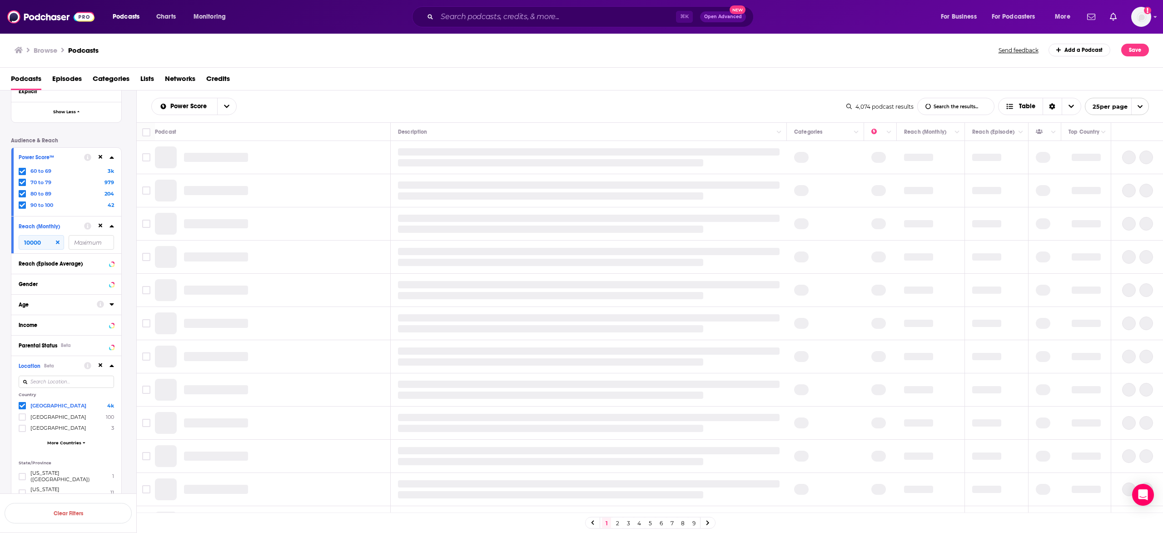
click at [72, 364] on div "Location Beta" at bounding box center [49, 366] width 60 height 6
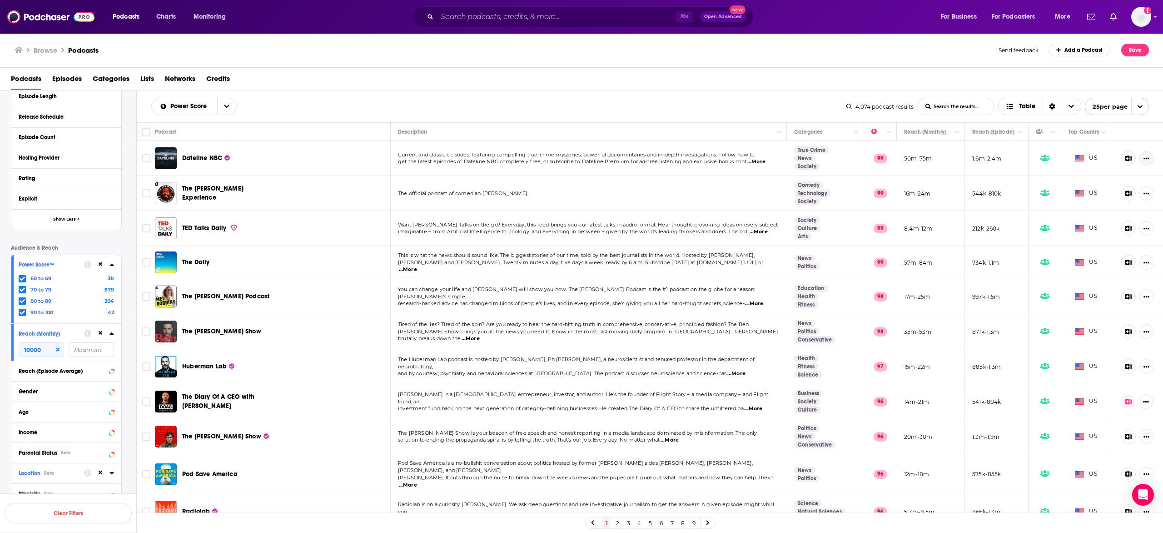
click at [1144, 158] on icon "Show More Button" at bounding box center [1147, 159] width 6 height 2
click at [597, 100] on div "Power Score List Search Input Search the results... Table" at bounding box center [498, 106] width 695 height 17
click at [414, 85] on div "Podcasts Episodes Categories Lists Networks Credits" at bounding box center [584, 80] width 1146 height 19
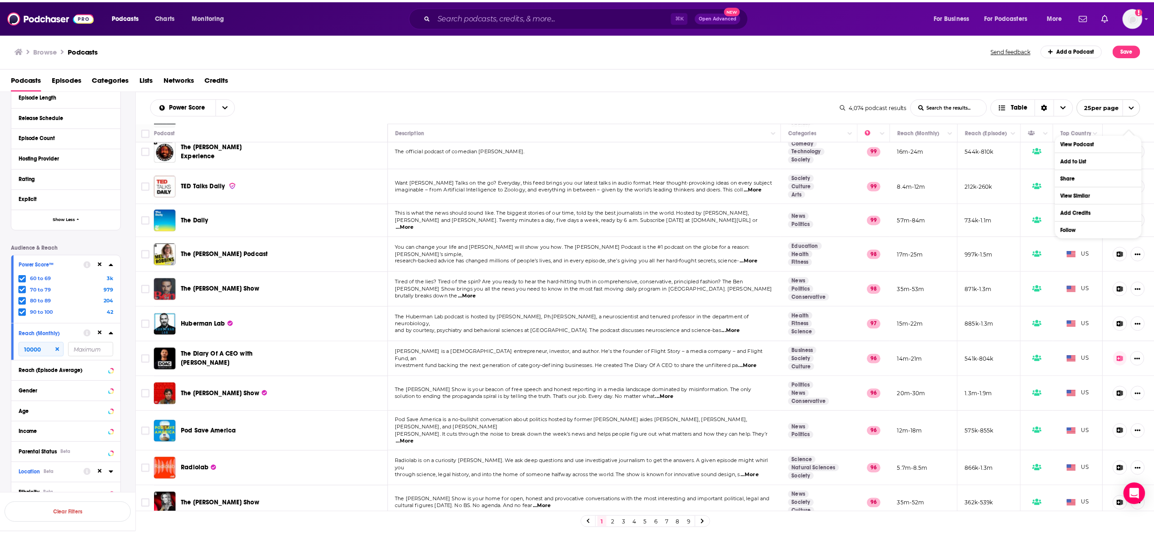
scroll to position [51, 0]
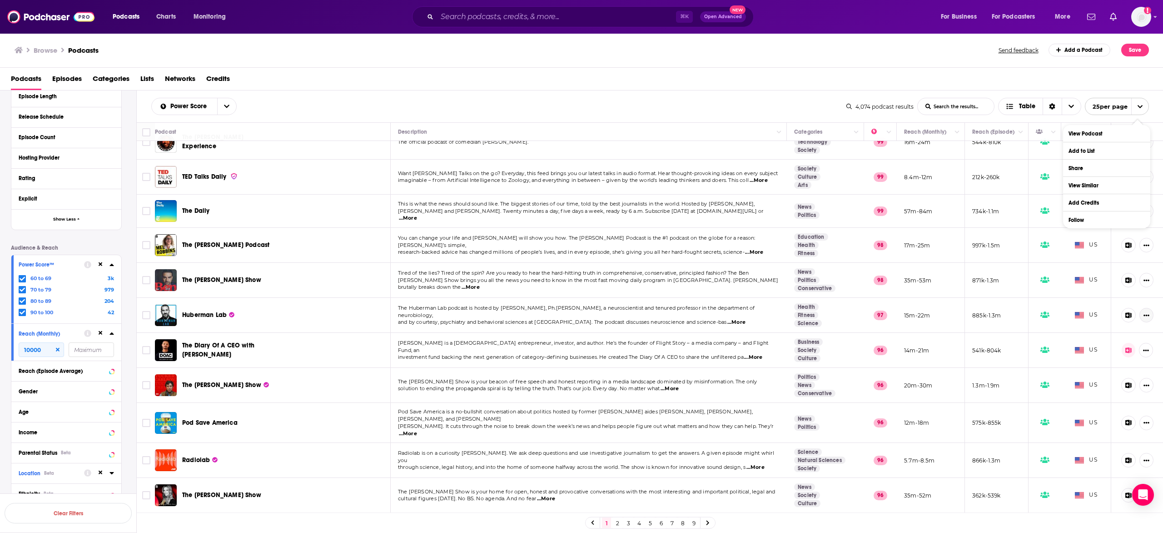
click at [1144, 317] on icon "Show More Button" at bounding box center [1147, 315] width 6 height 6
click at [1115, 338] on link "View Podcast" at bounding box center [1106, 336] width 87 height 17
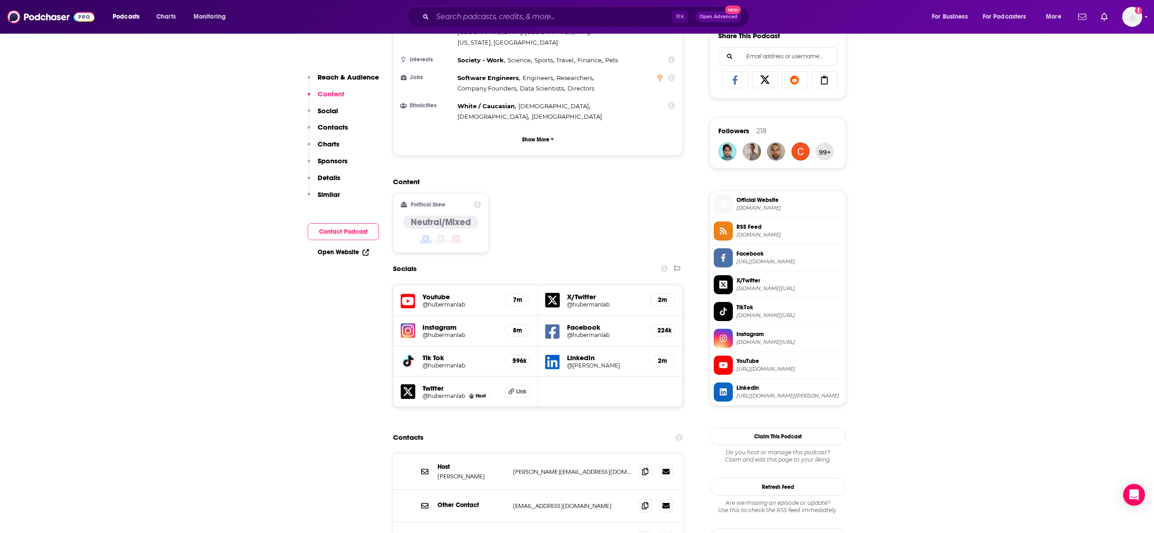
scroll to position [594, 0]
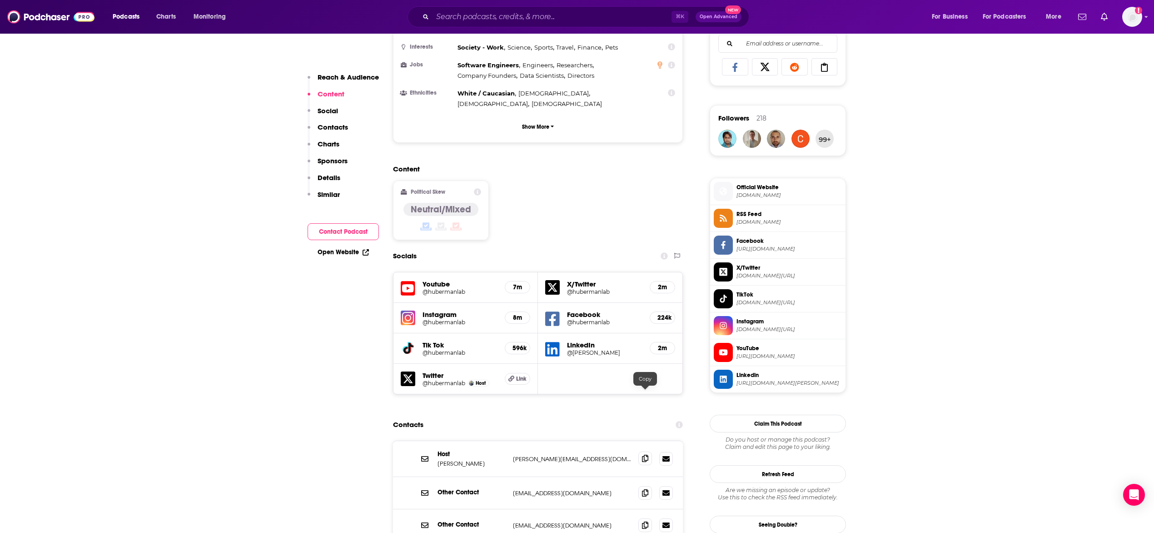
click at [645, 454] on icon at bounding box center [645, 457] width 6 height 7
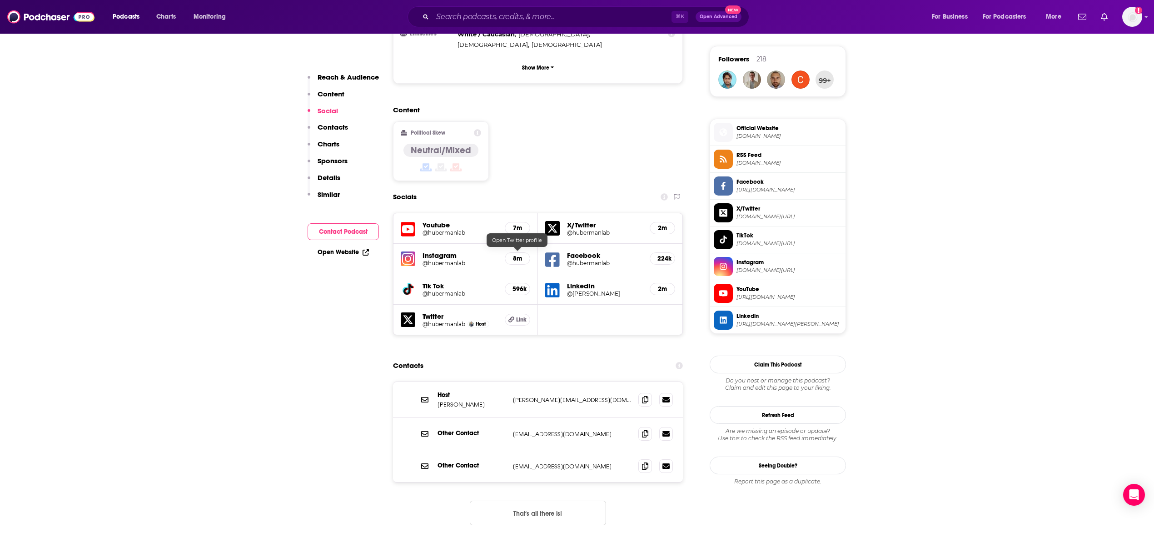
scroll to position [693, 0]
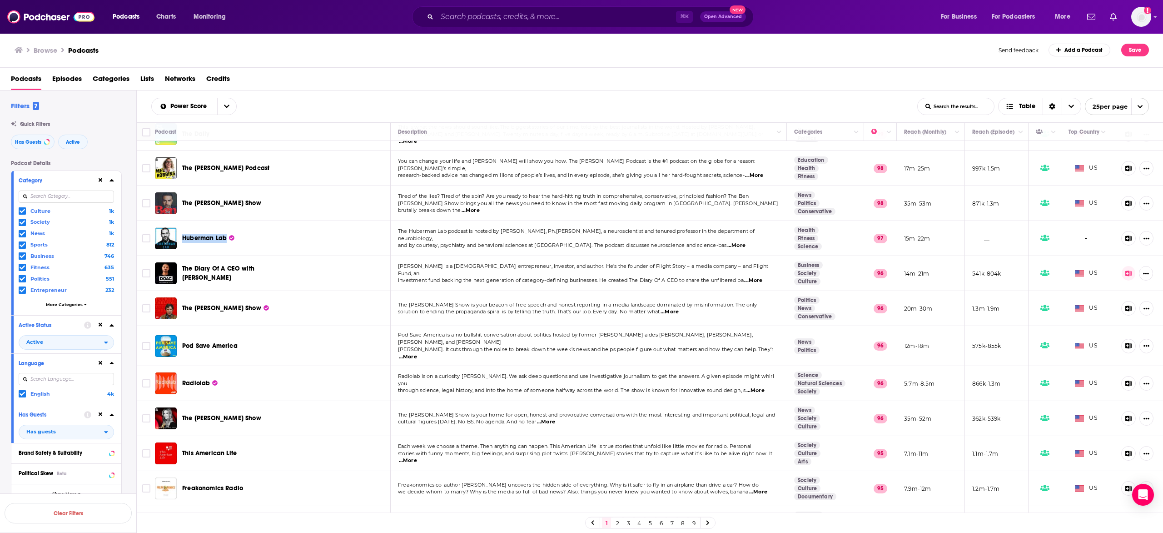
scroll to position [151, 0]
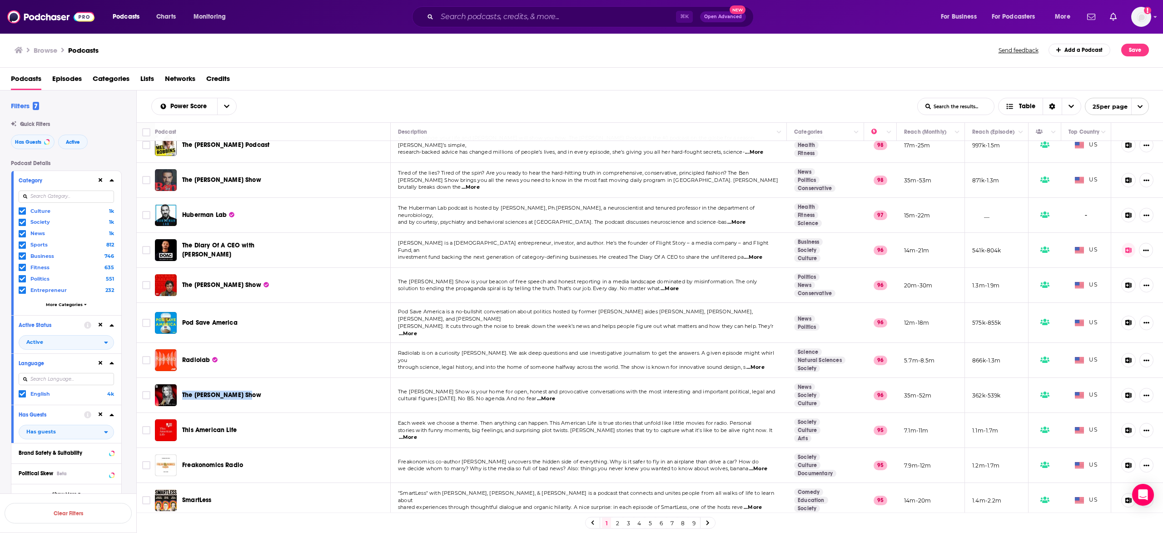
click at [368, 397] on td "The Megyn Kelly Show" at bounding box center [273, 395] width 236 height 35
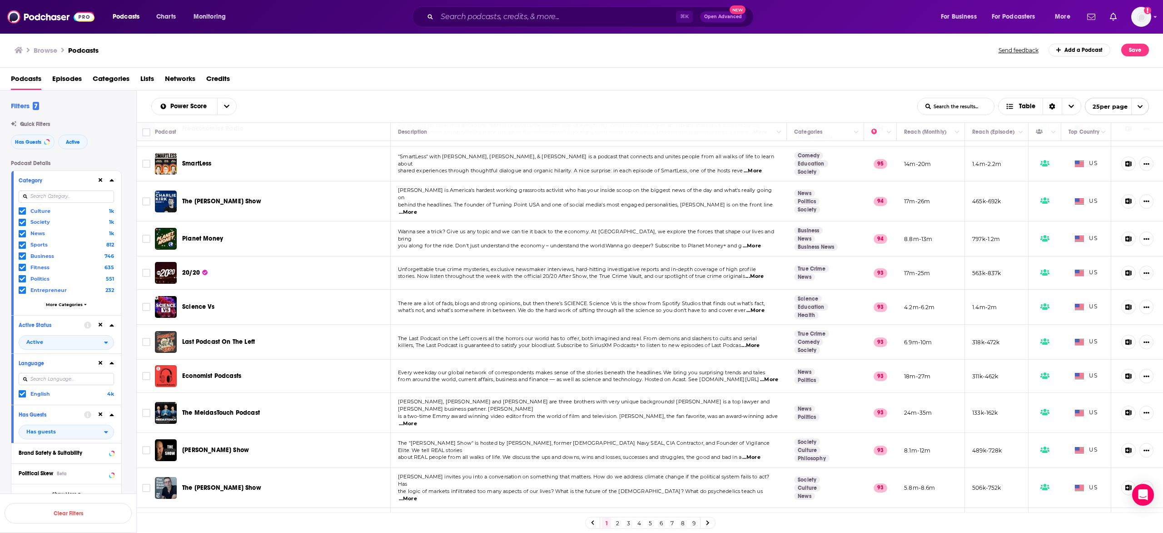
scroll to position [496, 0]
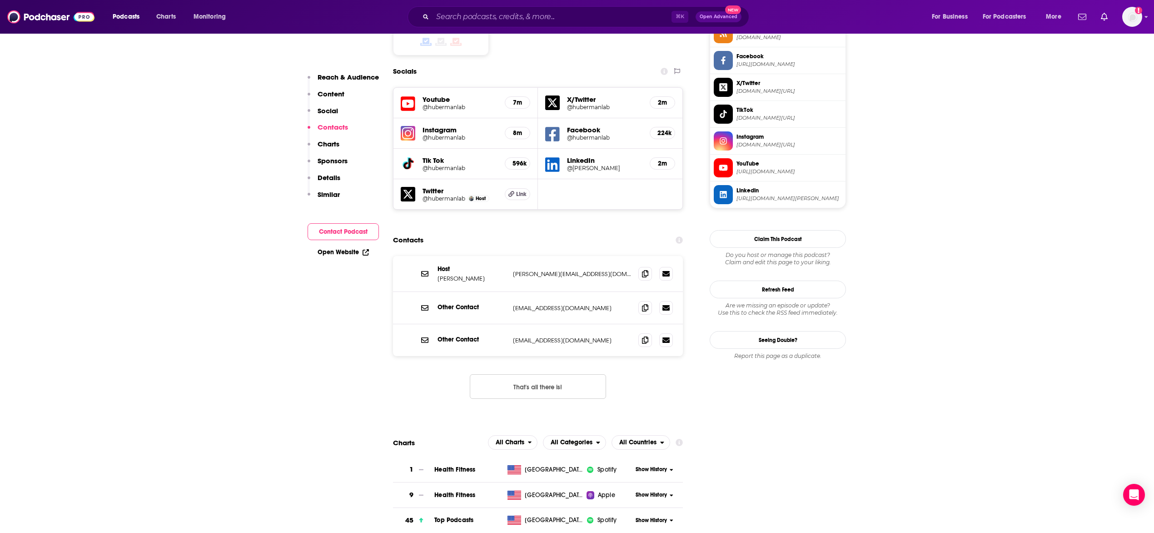
scroll to position [768, 0]
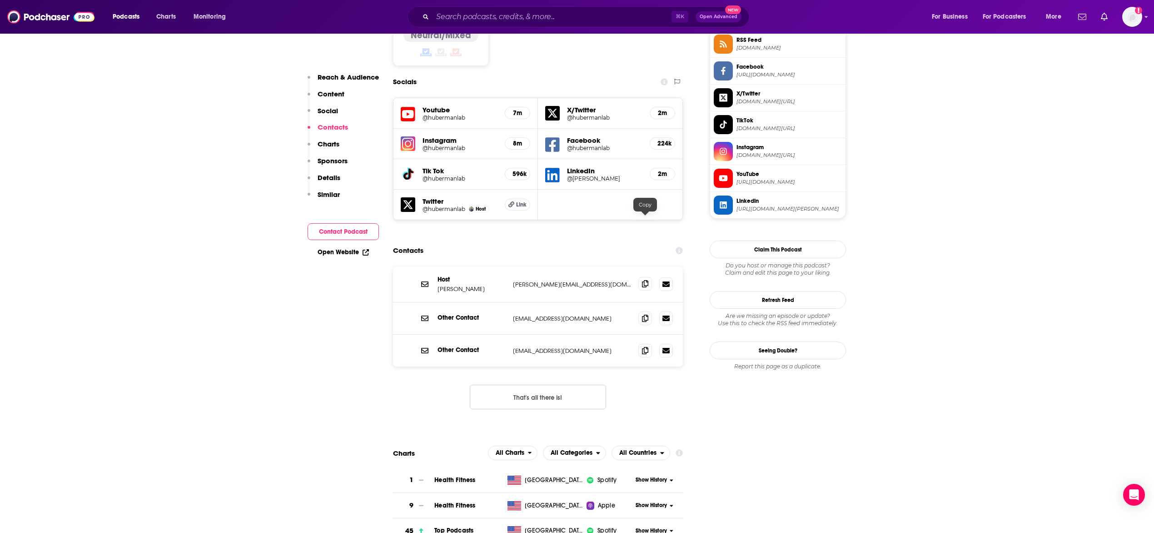
click at [645, 280] on icon at bounding box center [645, 283] width 6 height 7
click at [650, 311] on span at bounding box center [645, 318] width 14 height 14
click at [643, 346] on icon at bounding box center [645, 349] width 6 height 7
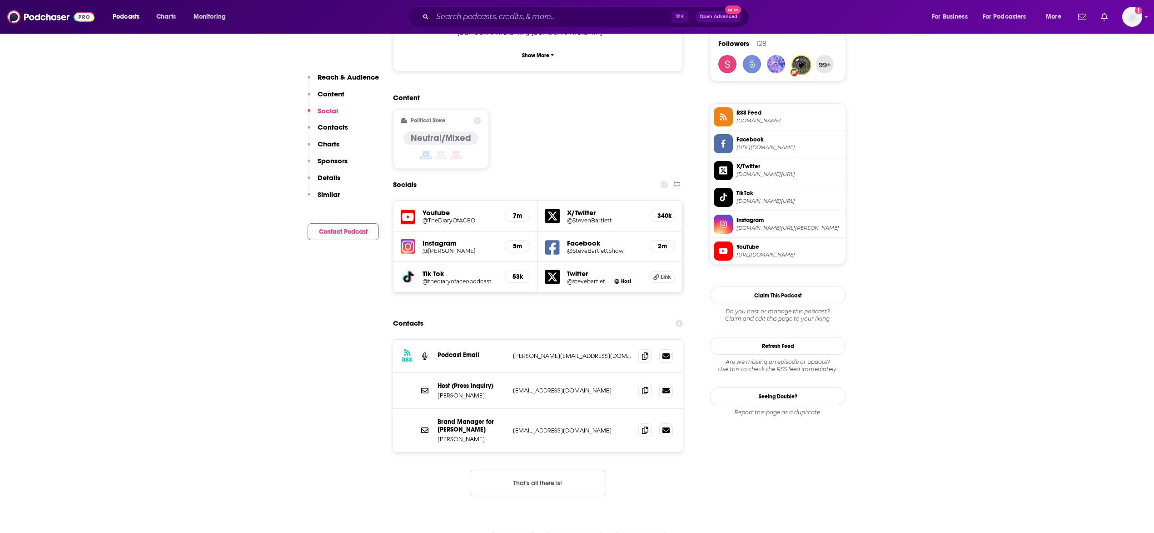
scroll to position [737, 0]
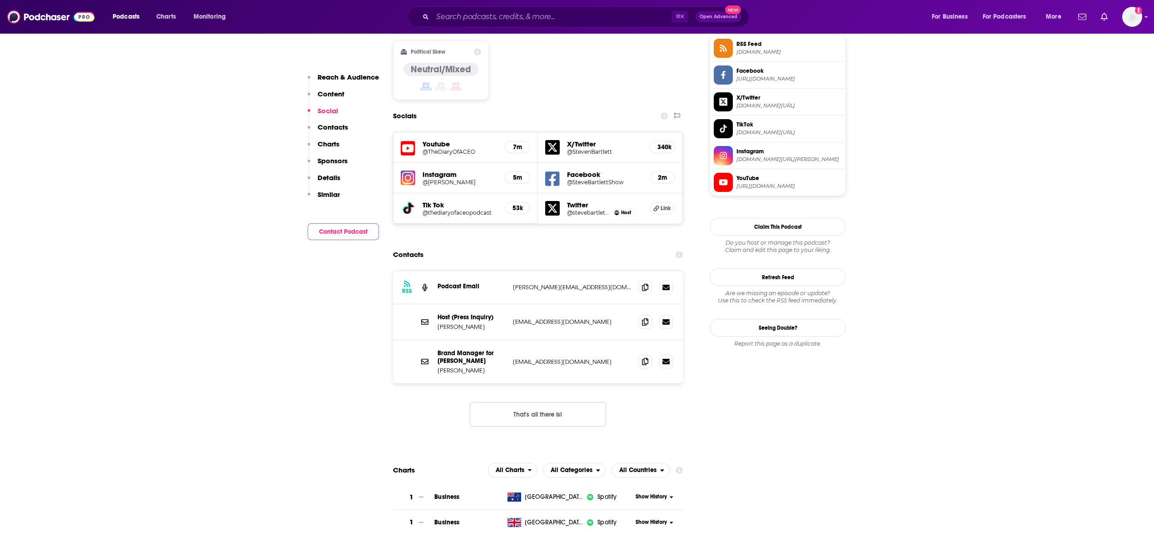
click at [554, 402] on button "That's all there is!" at bounding box center [538, 414] width 136 height 25
click at [643, 283] on icon at bounding box center [645, 286] width 6 height 7
click at [642, 318] on icon at bounding box center [645, 321] width 6 height 7
click at [643, 357] on icon at bounding box center [645, 360] width 6 height 7
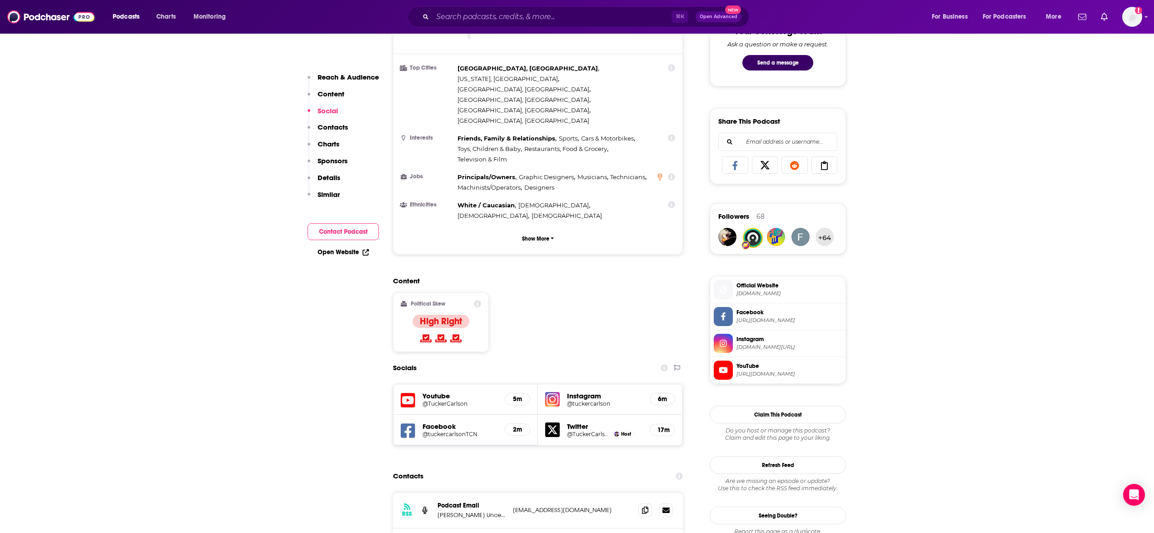
scroll to position [644, 0]
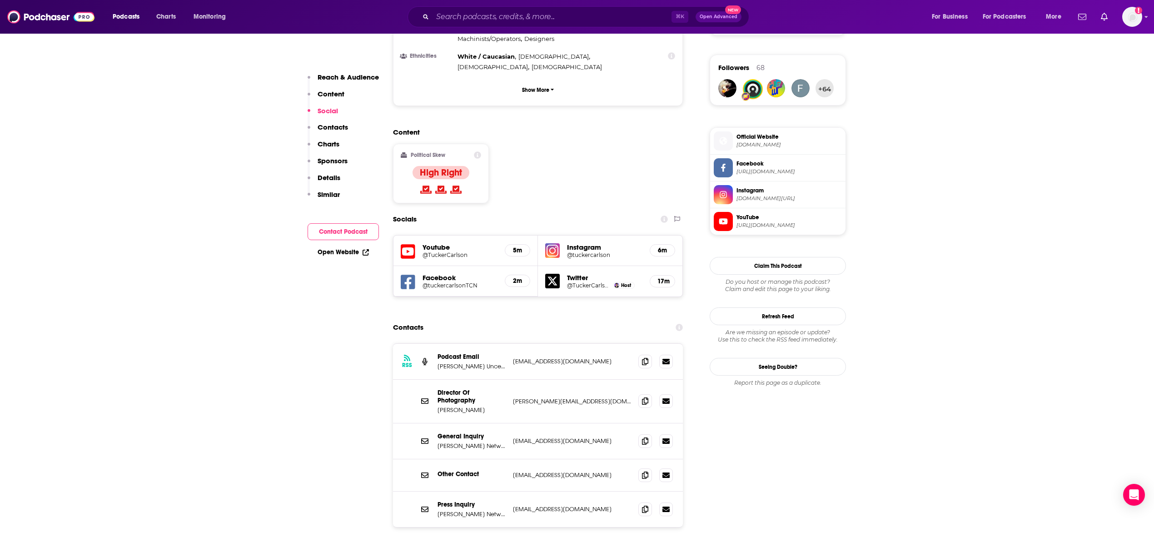
drag, startPoint x: 547, startPoint y: 501, endPoint x: 644, endPoint y: 366, distance: 166.5
click at [634, 357] on div "RSS Podcast Email Piers Morgan Uncensored podcasts@rsvmedia.com podcasts@rsvmed…" at bounding box center [538, 463] width 290 height 241
click at [644, 437] on icon at bounding box center [645, 440] width 6 height 7
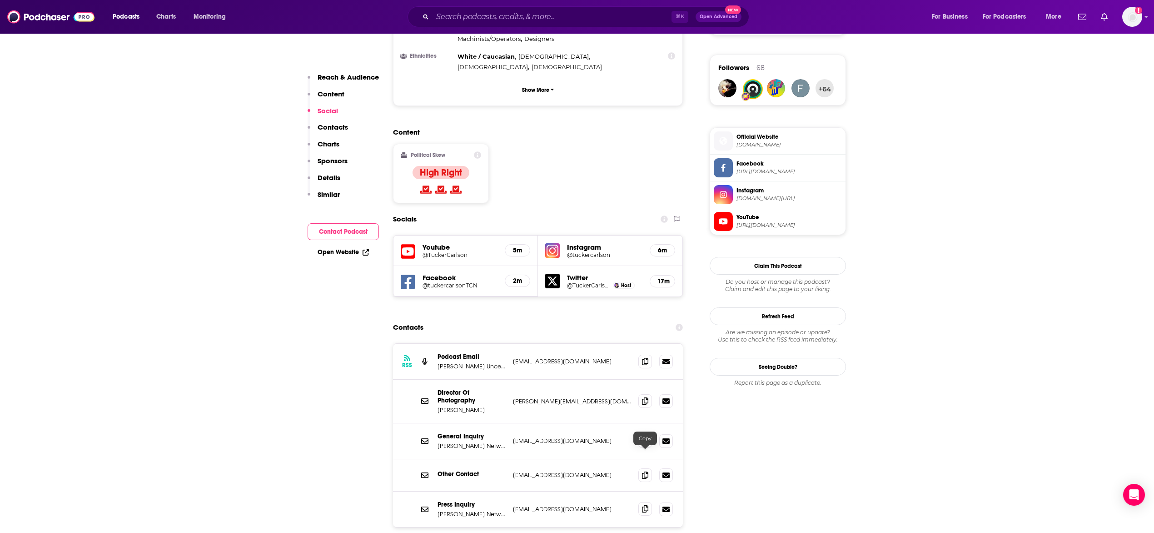
click at [645, 505] on icon at bounding box center [645, 508] width 6 height 7
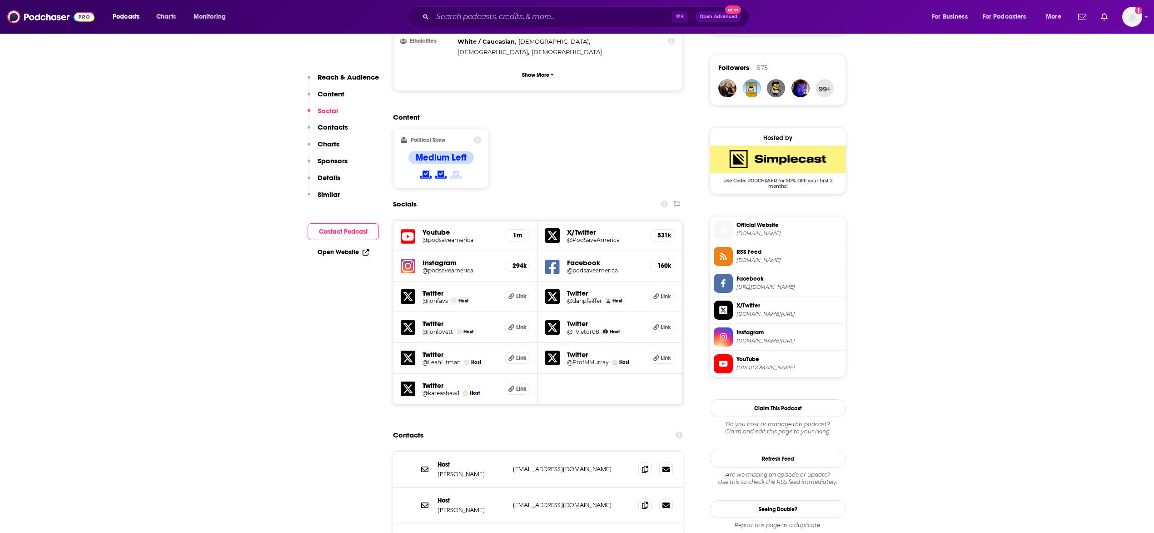
scroll to position [763, 0]
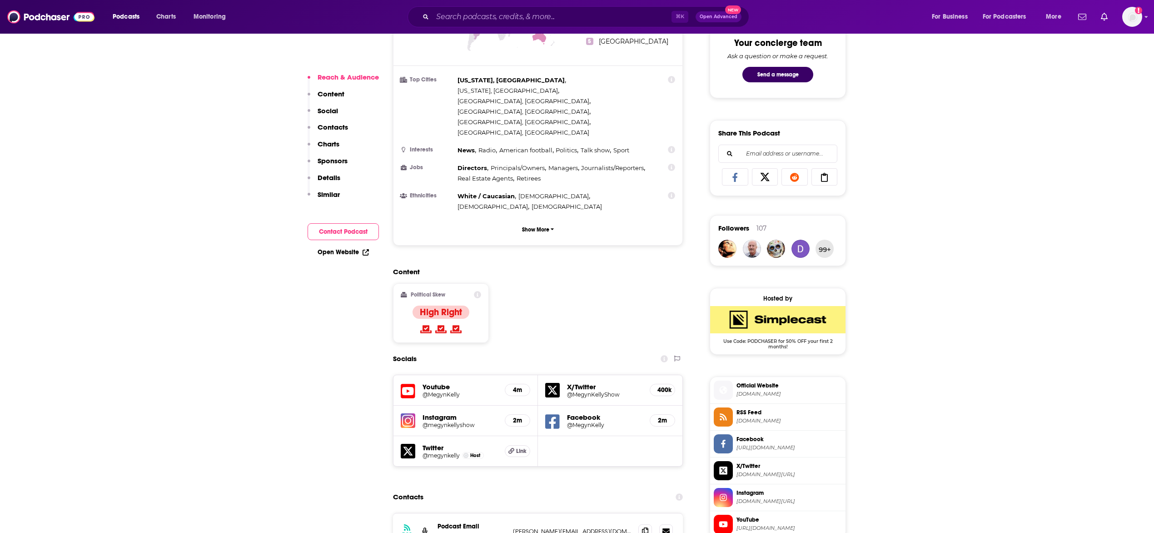
scroll to position [628, 0]
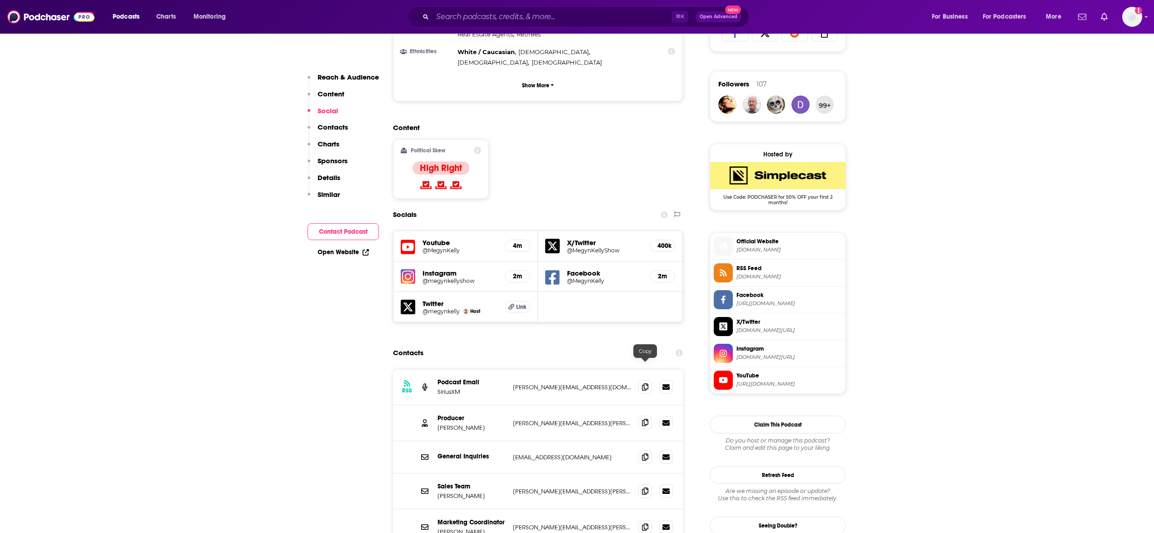
click at [643, 419] on icon at bounding box center [645, 422] width 6 height 7
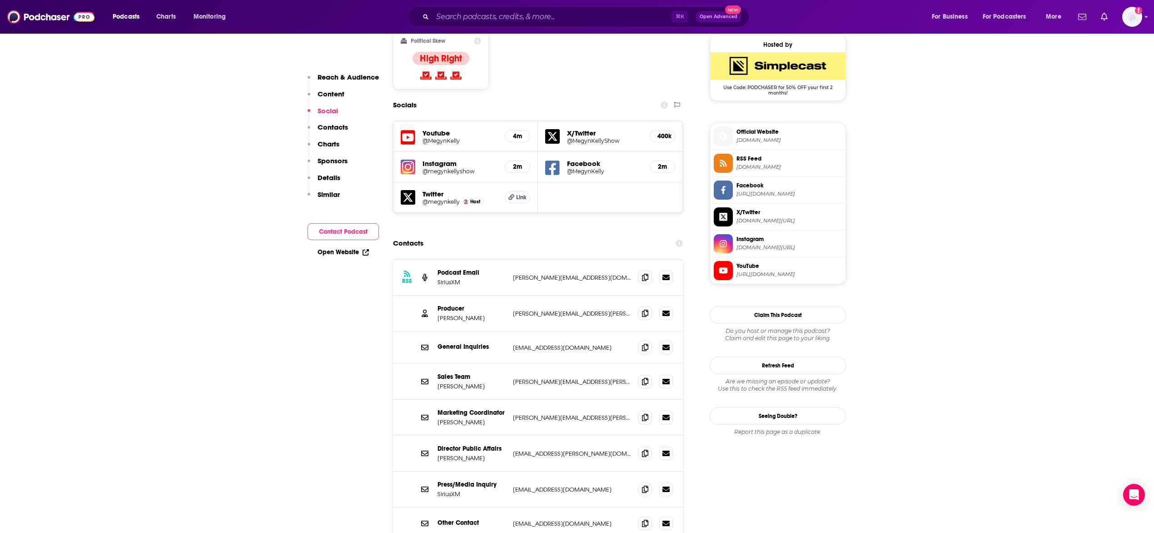
scroll to position [738, 0]
click at [646, 272] on icon at bounding box center [645, 275] width 6 height 7
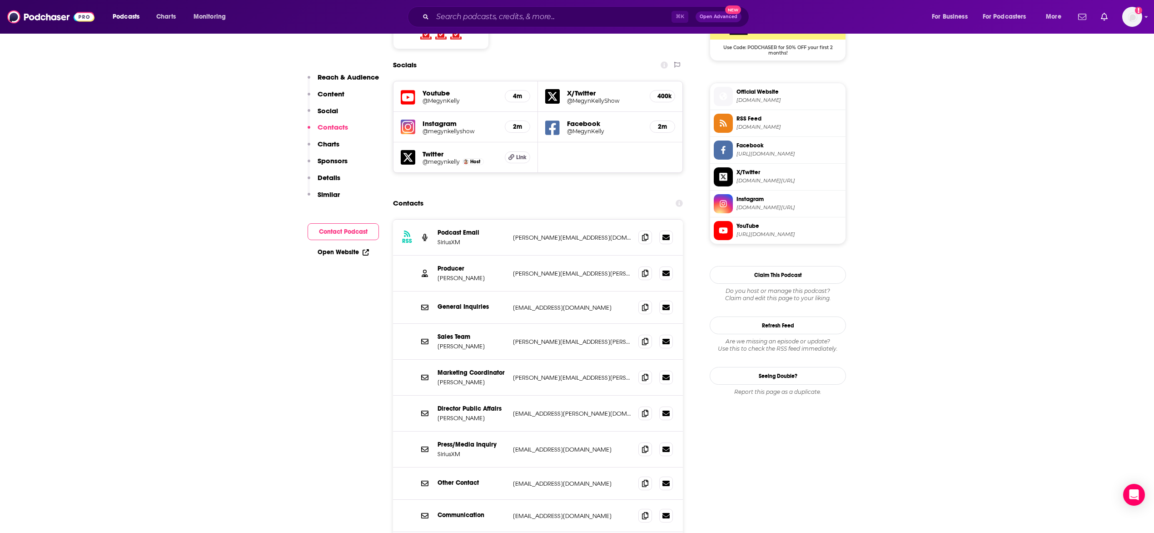
scroll to position [791, 0]
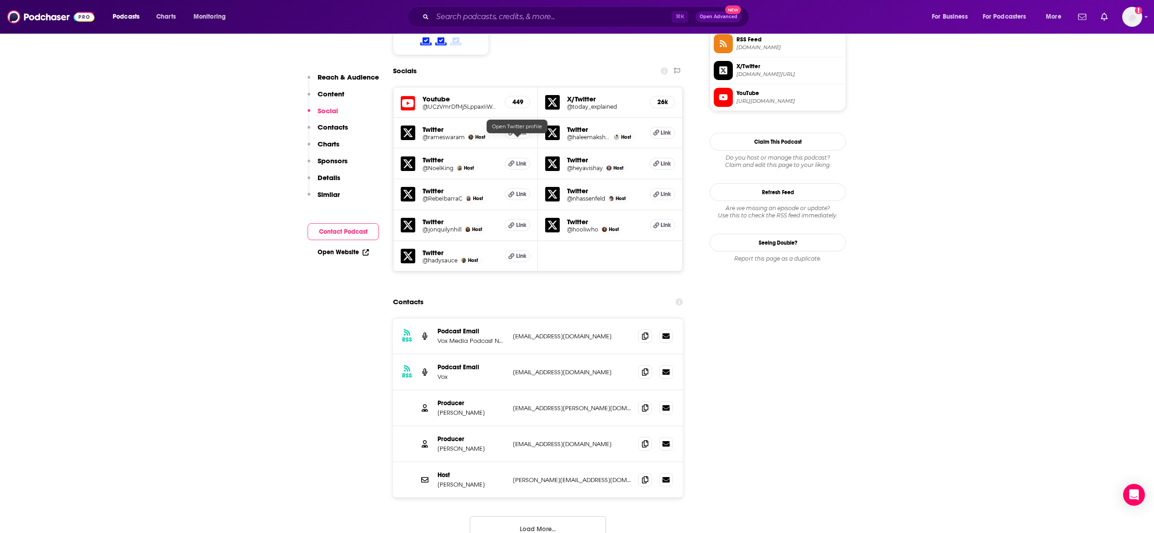
scroll to position [775, 0]
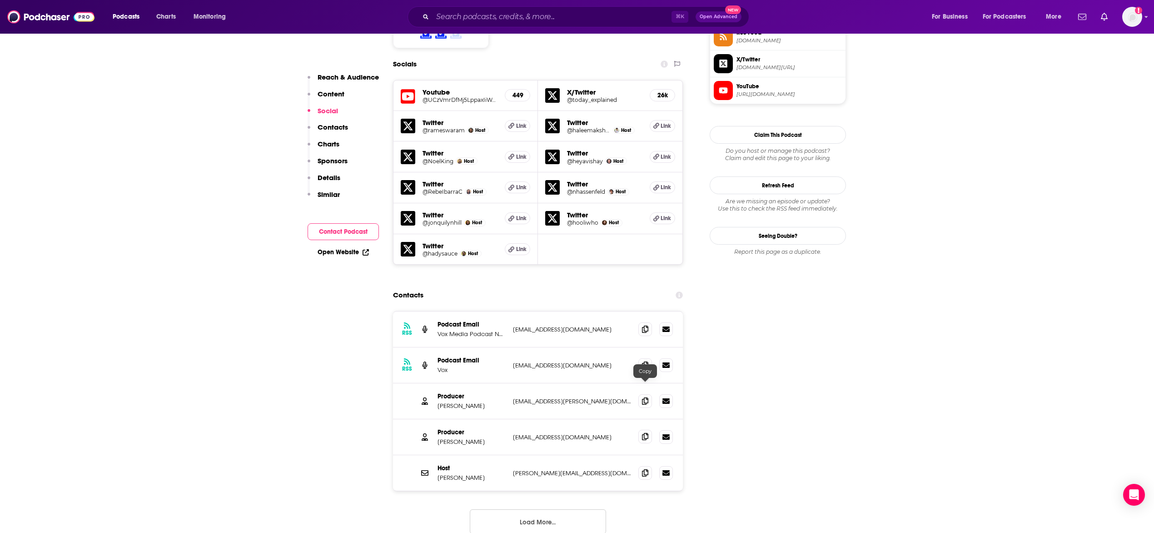
click at [646, 433] on icon at bounding box center [645, 436] width 6 height 7
click at [532, 509] on button "Load More..." at bounding box center [538, 521] width 136 height 25
click at [645, 397] on icon at bounding box center [645, 400] width 6 height 7
click at [649, 358] on span at bounding box center [645, 365] width 14 height 14
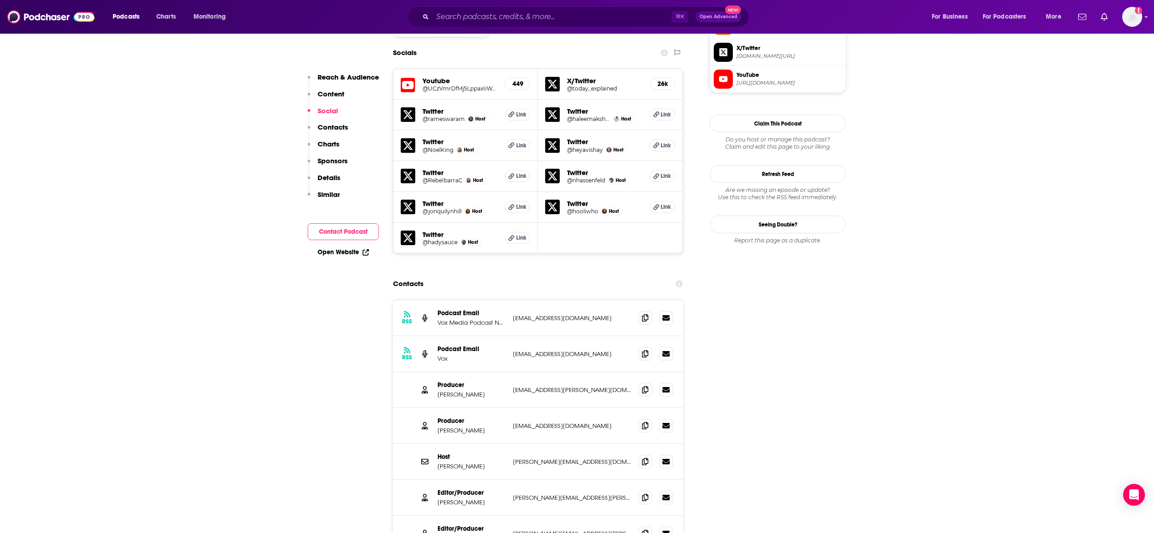
scroll to position [787, 0]
click at [643, 492] on icon at bounding box center [645, 495] width 6 height 7
click at [644, 528] on icon at bounding box center [645, 531] width 6 height 7
